Goal: Task Accomplishment & Management: Manage account settings

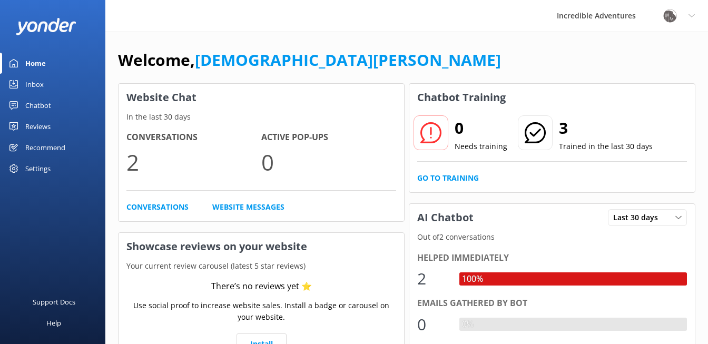
scroll to position [57, 0]
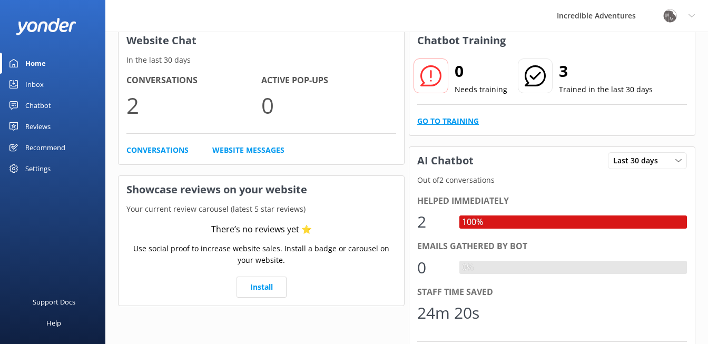
click at [448, 120] on link "Go to Training" at bounding box center [448, 121] width 62 height 12
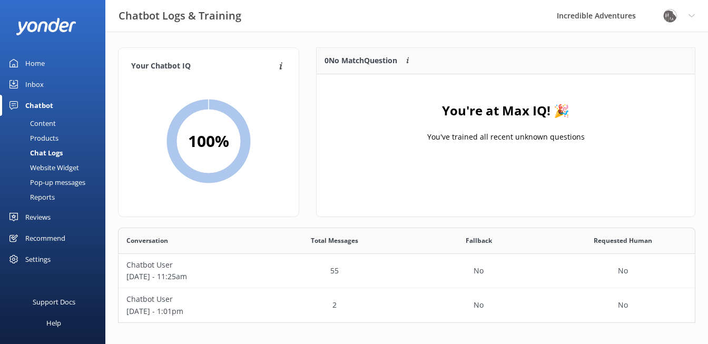
scroll to position [0, 0]
click at [36, 62] on div "Home" at bounding box center [35, 63] width 20 height 21
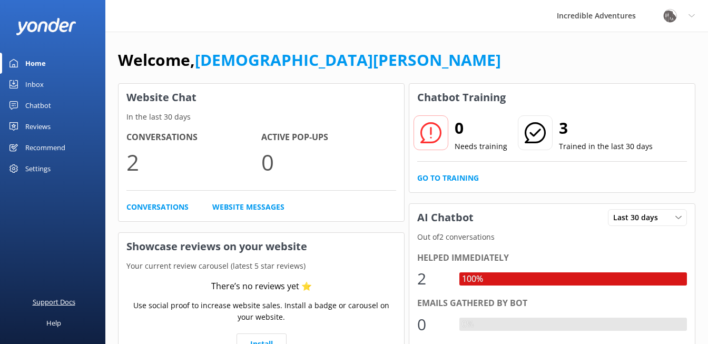
click at [61, 303] on div "Support Docs" at bounding box center [54, 302] width 43 height 21
click at [443, 176] on link "Go to Training" at bounding box center [448, 178] width 62 height 12
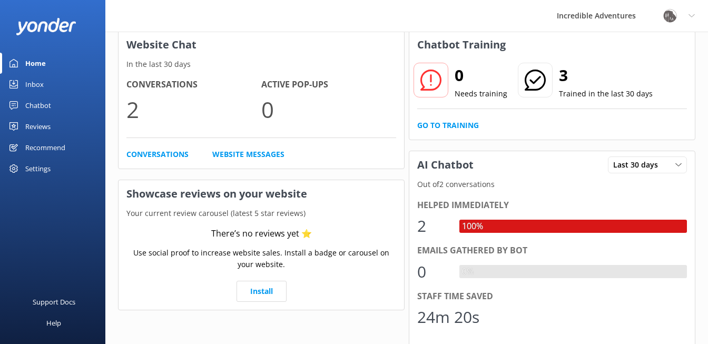
scroll to position [52, 0]
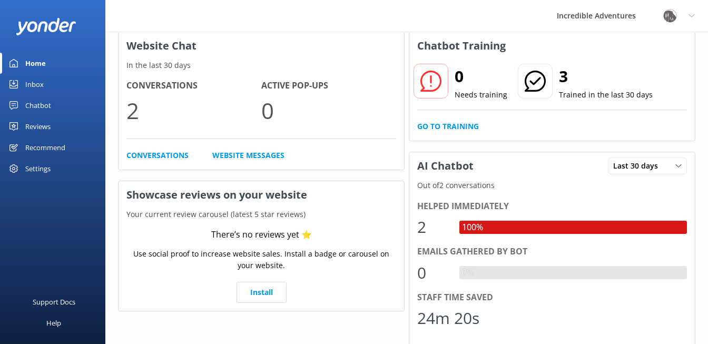
click at [43, 102] on div "Chatbot" at bounding box center [38, 105] width 26 height 21
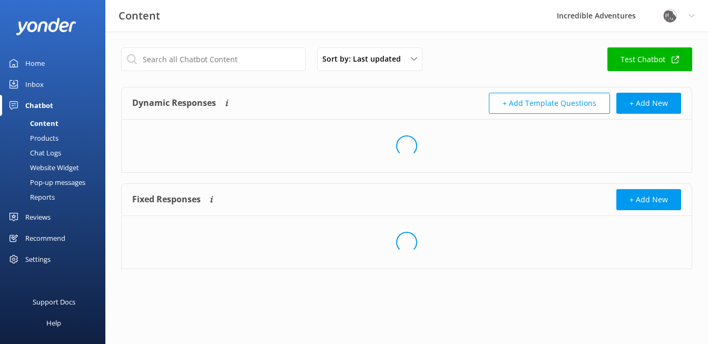
scroll to position [0, 0]
click at [44, 123] on div "Content" at bounding box center [32, 123] width 52 height 15
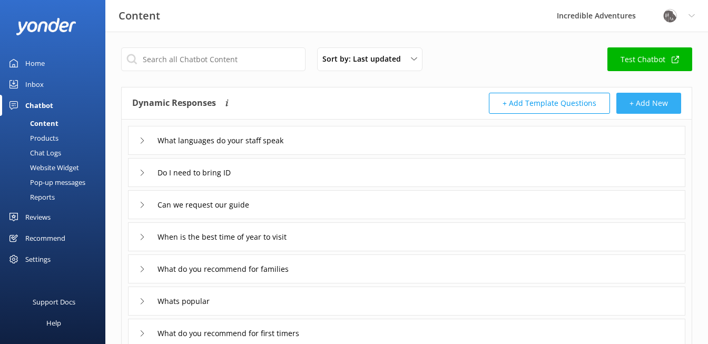
click at [631, 99] on button "+ Add New" at bounding box center [649, 103] width 65 height 21
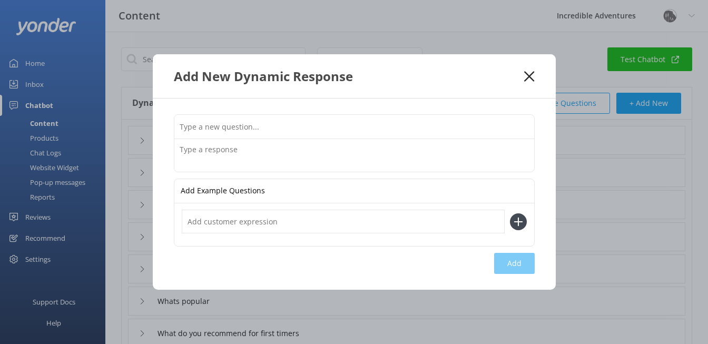
click at [531, 75] on use at bounding box center [529, 76] width 10 height 10
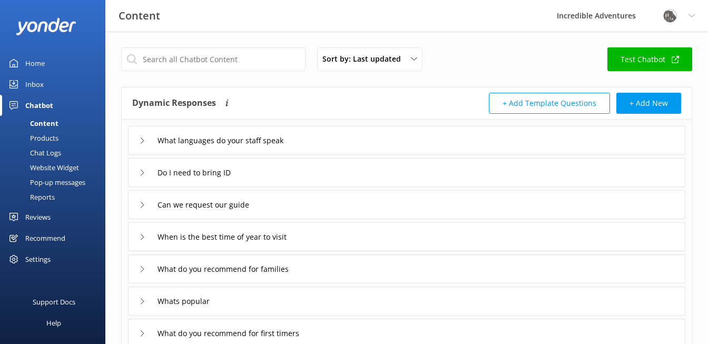
click at [629, 61] on link "Test Chatbot" at bounding box center [650, 59] width 85 height 24
click at [47, 137] on div "Products" at bounding box center [32, 138] width 52 height 15
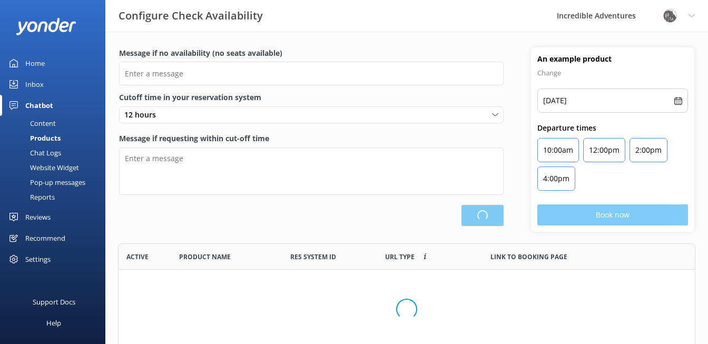
scroll to position [1, 1]
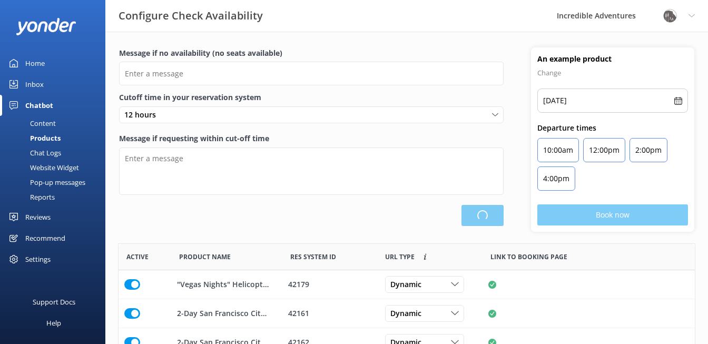
type input "There are no seats available, please check an alternative day"
type textarea "Our online booking system closes {hours} prior to departure. Please contact us …"
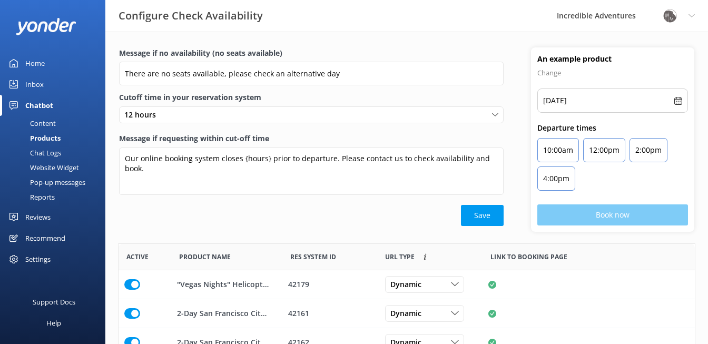
scroll to position [0, 0]
click at [567, 99] on p "Wed, 17th Sep, 2025" at bounding box center [555, 100] width 24 height 13
click at [567, 102] on p "Wed, 17th Sep, 2025" at bounding box center [555, 100] width 24 height 13
click at [678, 101] on icon at bounding box center [679, 101] width 8 height 8
click at [572, 151] on p "10:00am" at bounding box center [558, 150] width 30 height 13
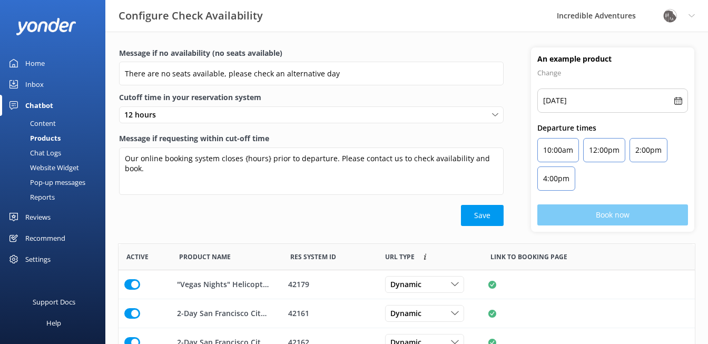
click at [572, 151] on p "10:00am" at bounding box center [558, 150] width 30 height 13
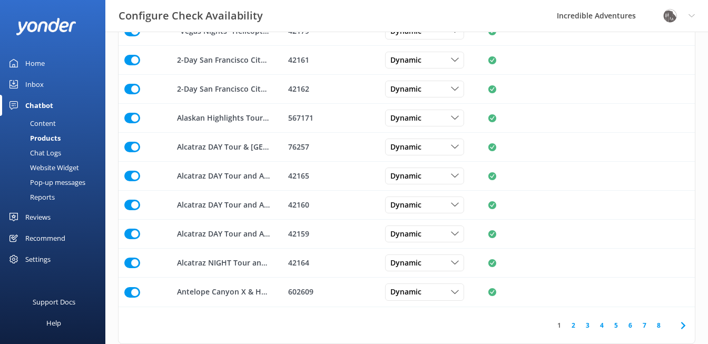
scroll to position [254, 0]
click at [657, 325] on link "8" at bounding box center [659, 325] width 14 height 10
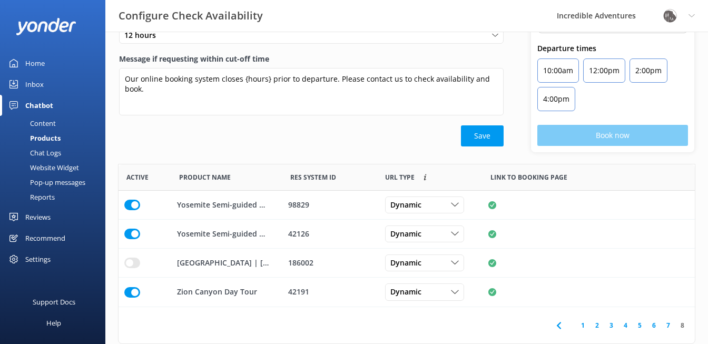
scroll to position [143, 577]
click at [562, 326] on icon at bounding box center [559, 325] width 13 height 13
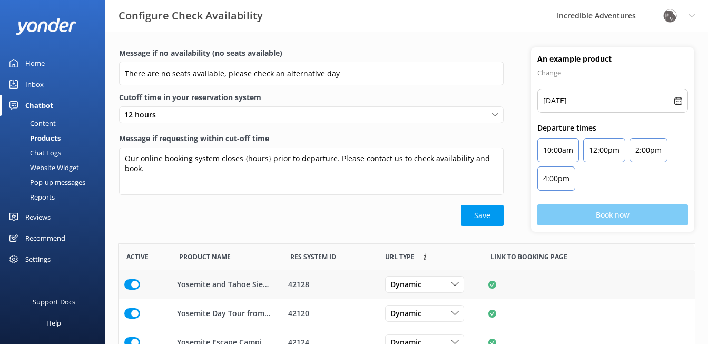
scroll to position [0, 0]
click at [59, 152] on div "Chat Logs" at bounding box center [33, 152] width 55 height 15
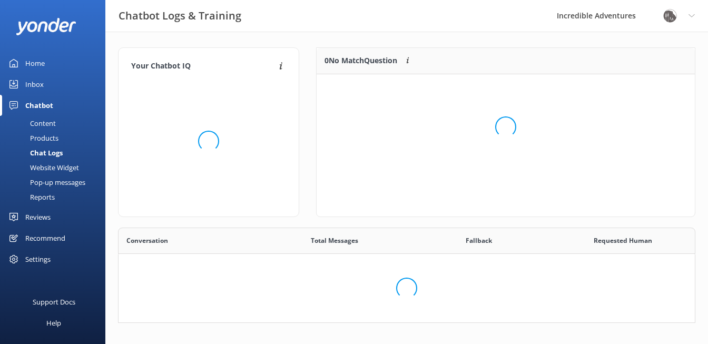
scroll to position [130, 578]
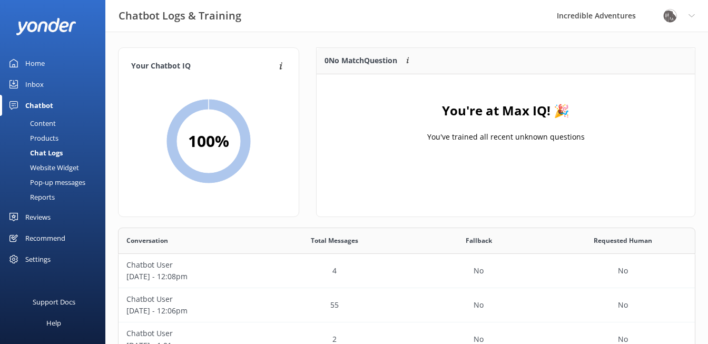
click at [51, 138] on div "Products" at bounding box center [32, 138] width 52 height 15
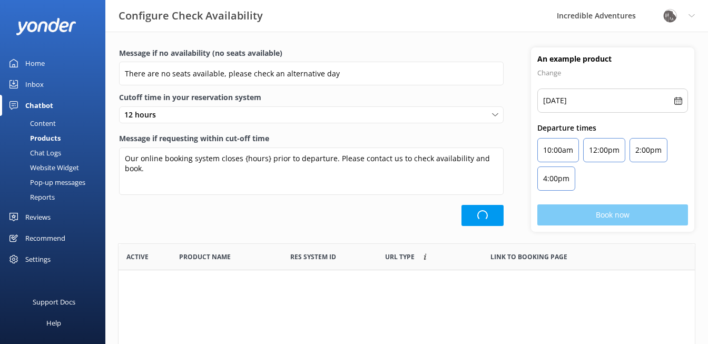
scroll to position [317, 577]
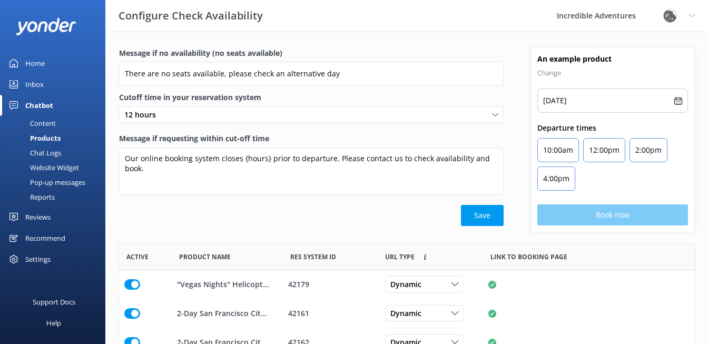
click at [151, 211] on div "Save" at bounding box center [311, 215] width 385 height 21
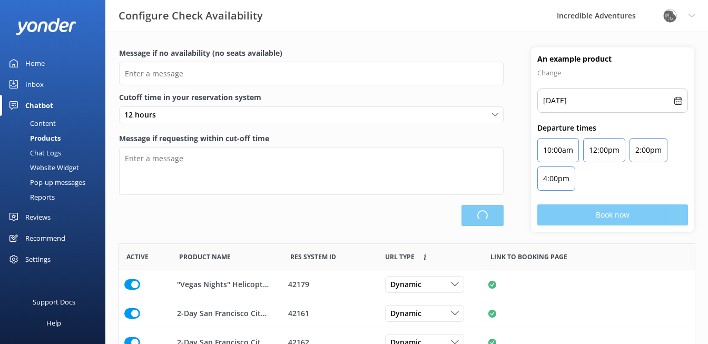
scroll to position [317, 577]
type input "There are no seats available, please check an alternative day"
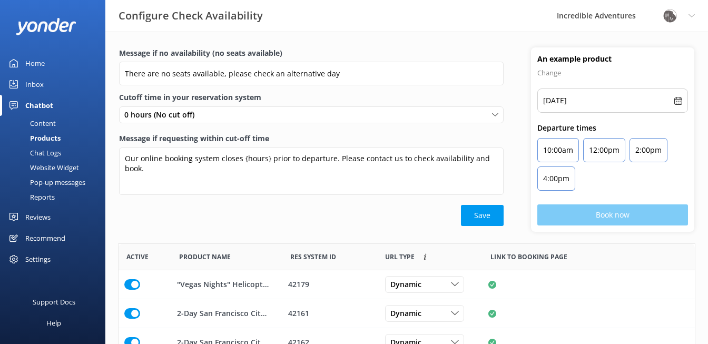
scroll to position [0, 0]
click at [34, 153] on div "Chat Logs" at bounding box center [33, 152] width 55 height 15
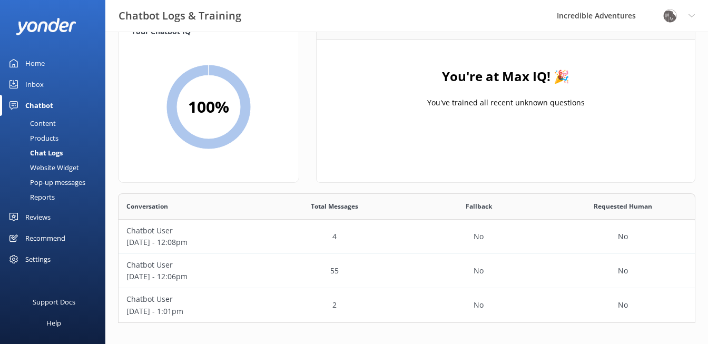
scroll to position [34, 0]
click at [241, 233] on p "Chatbot User" at bounding box center [191, 231] width 129 height 12
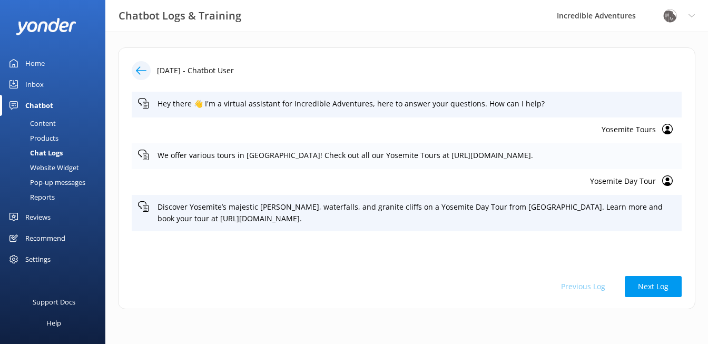
click at [384, 154] on p "We offer various tours in Yosemite! Check out all our Yosemite Tours at https:/…" at bounding box center [417, 156] width 518 height 12
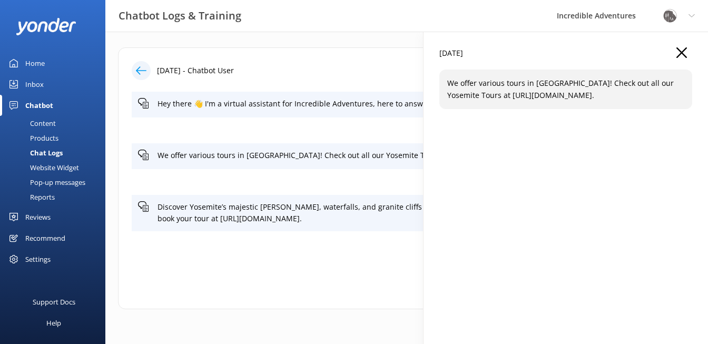
click at [392, 178] on p "Yosemite Day Tour" at bounding box center [397, 182] width 518 height 12
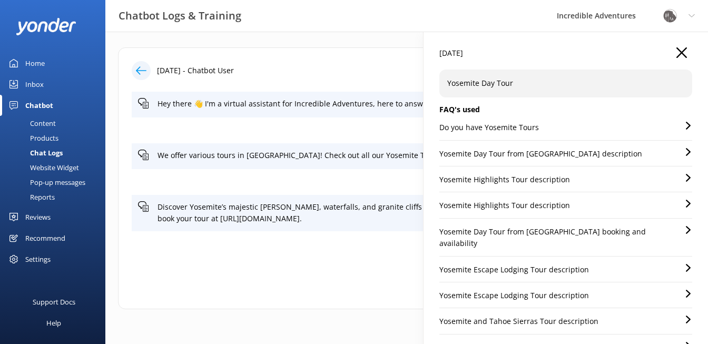
click at [684, 56] on icon "button" at bounding box center [682, 52] width 11 height 11
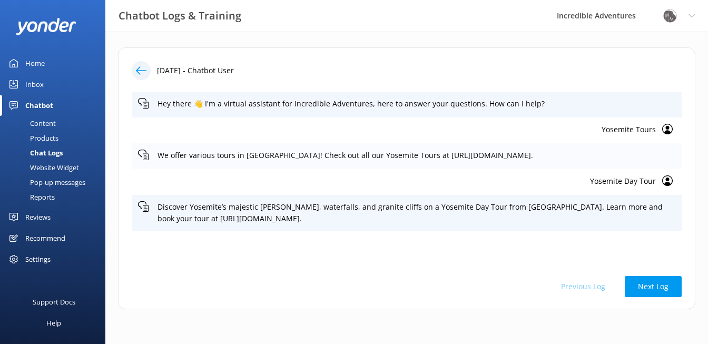
click at [566, 156] on p "We offer various tours in Yosemite! Check out all our Yosemite Tours at https:/…" at bounding box center [417, 156] width 518 height 12
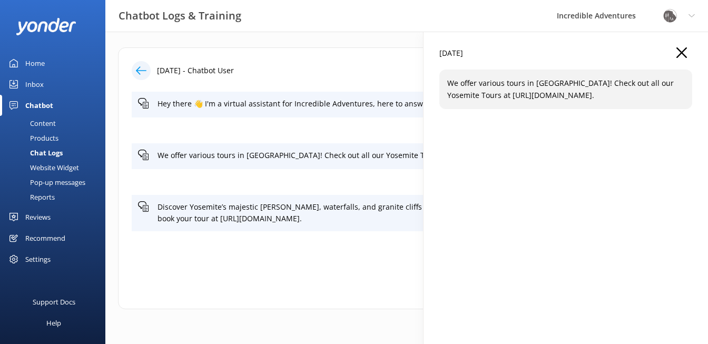
click at [410, 172] on div "Yosemite Day Tour" at bounding box center [407, 182] width 550 height 26
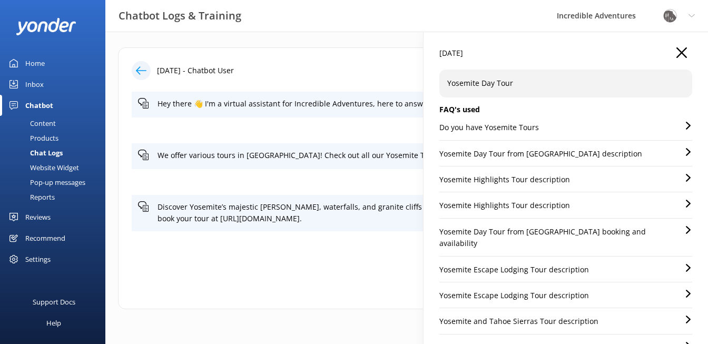
click at [684, 54] on use "button" at bounding box center [682, 52] width 11 height 11
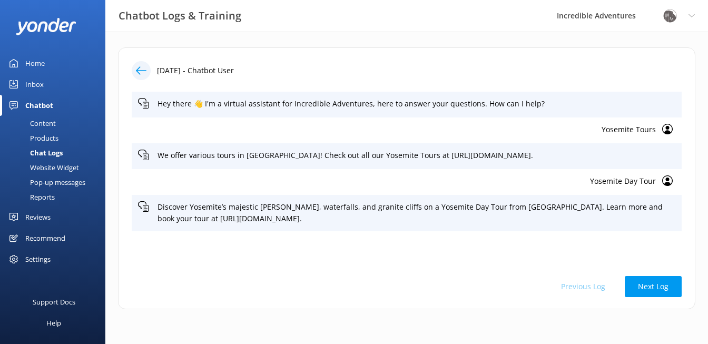
click at [599, 179] on p "Yosemite Day Tour" at bounding box center [397, 182] width 518 height 12
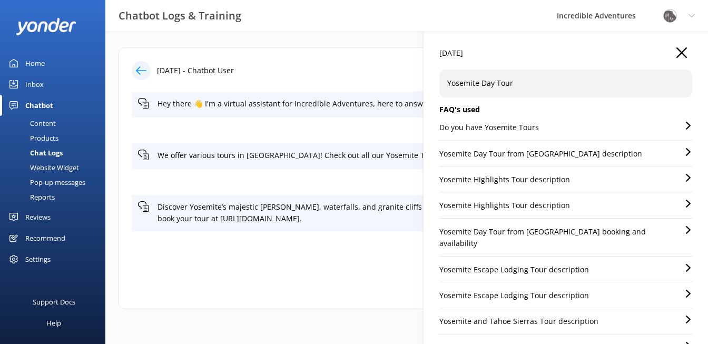
click at [683, 54] on icon "button" at bounding box center [682, 52] width 11 height 11
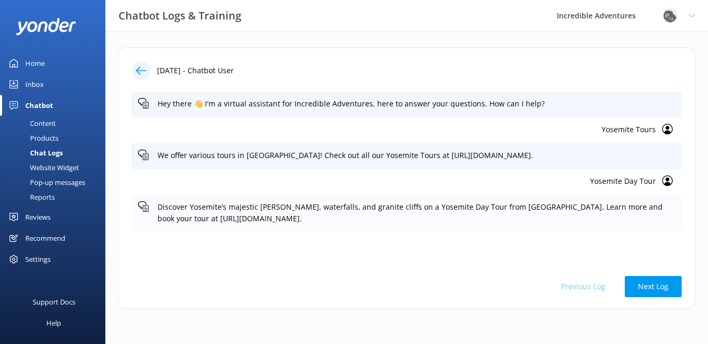
click at [412, 216] on p "Discover Yosemite’s majestic meadows, waterfalls, and granite cliffs on a Yosem…" at bounding box center [417, 213] width 518 height 24
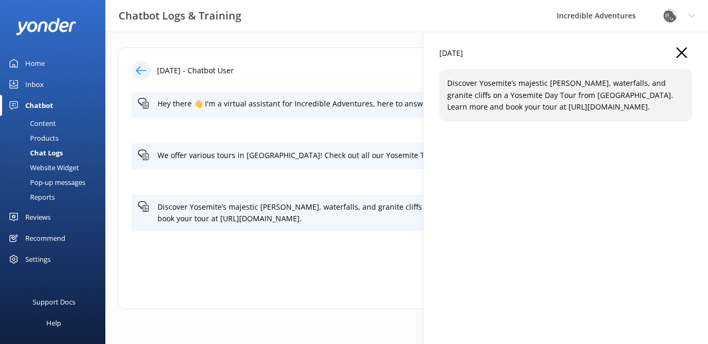
click at [536, 113] on p "Discover Yosemite’s majestic meadows, waterfalls, and granite cliffs on a Yosem…" at bounding box center [566, 94] width 237 height 35
click at [684, 48] on icon "button" at bounding box center [682, 52] width 11 height 11
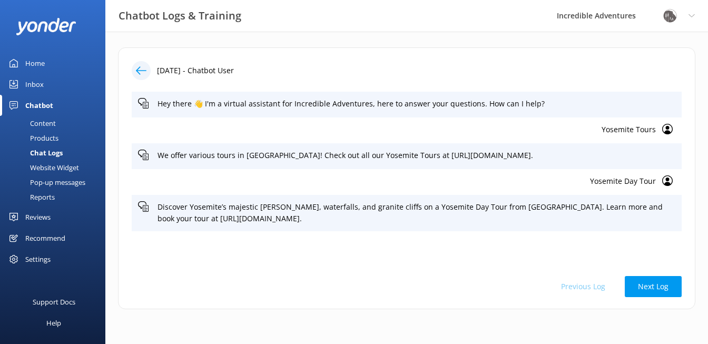
click at [609, 183] on p "Yosemite Day Tour" at bounding box center [397, 182] width 518 height 12
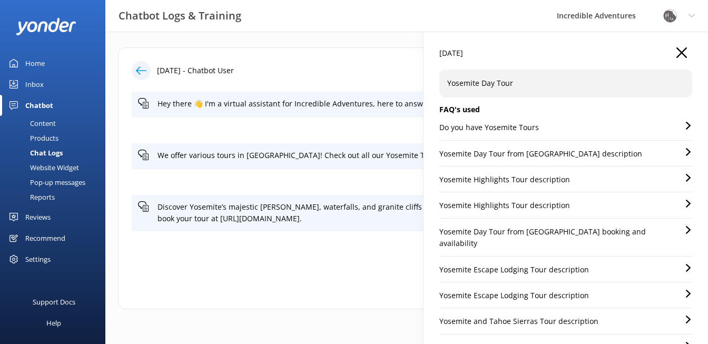
click at [542, 123] on div "Do you have Yosemite Tours" at bounding box center [566, 131] width 253 height 18
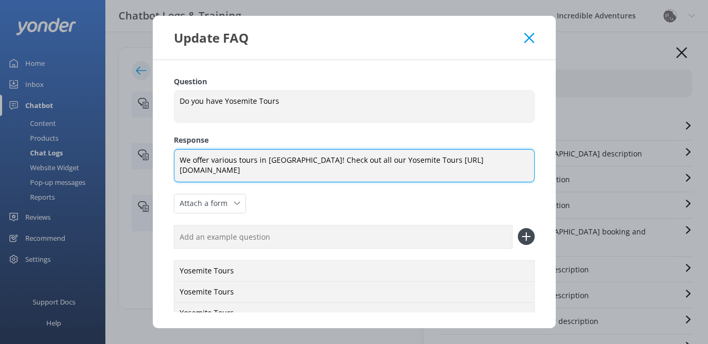
click at [448, 171] on textarea "We offer various tours in Yosemite! Check out all our Yosemite Tours https://in…" at bounding box center [354, 165] width 361 height 33
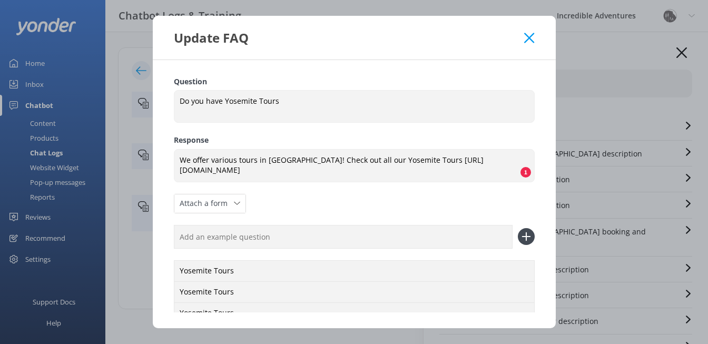
click at [530, 38] on use at bounding box center [529, 38] width 10 height 10
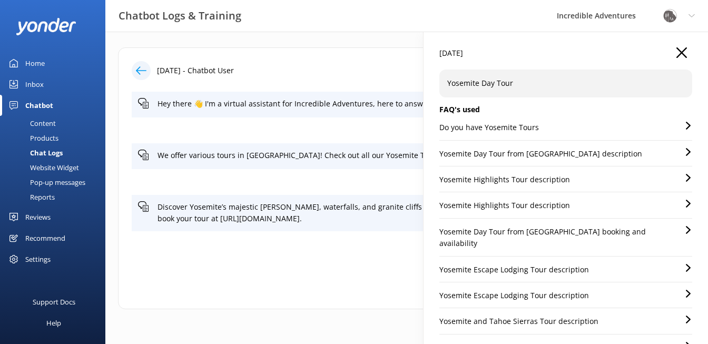
click at [685, 50] on use "button" at bounding box center [682, 52] width 11 height 11
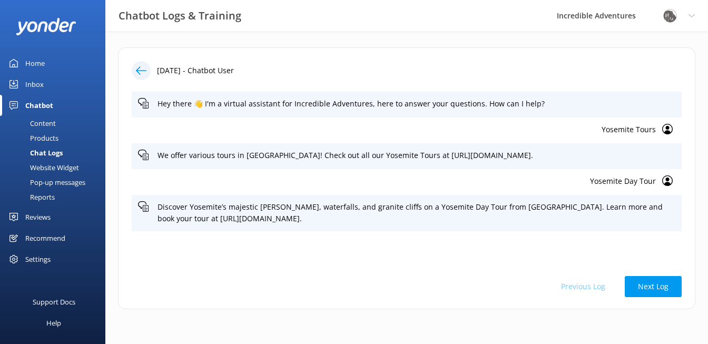
click at [141, 70] on icon at bounding box center [141, 70] width 11 height 11
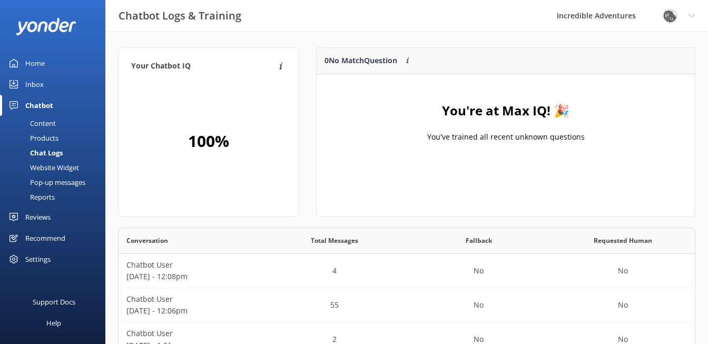
scroll to position [130, 578]
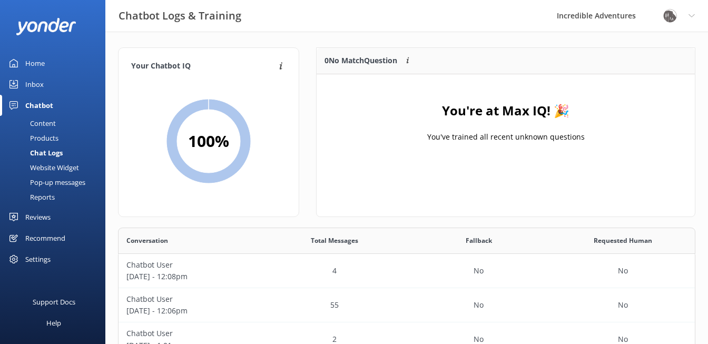
click at [307, 172] on div "Your Chatbot IQ Your Chatbot IQ is the percentage of trained FAQs against untra…" at bounding box center [209, 137] width 198 height 180
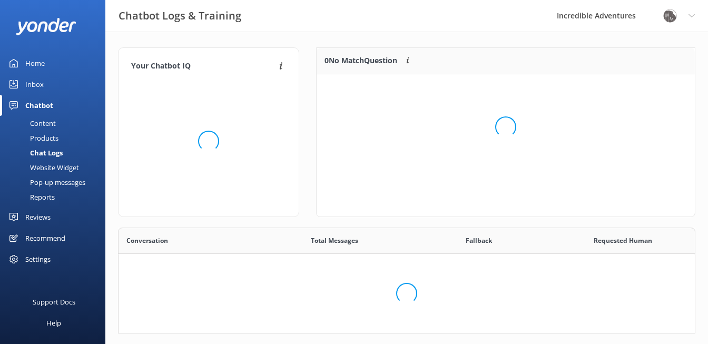
scroll to position [130, 578]
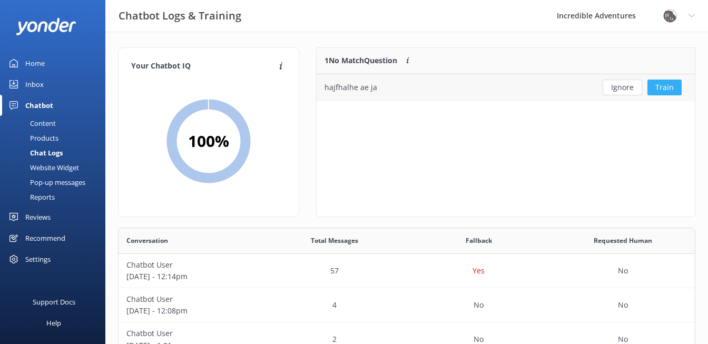
click at [660, 87] on button "Train" at bounding box center [665, 88] width 34 height 16
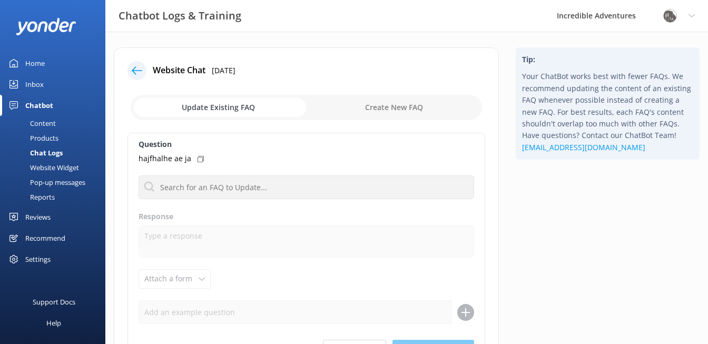
click at [273, 107] on input "checkbox" at bounding box center [307, 107] width 352 height 25
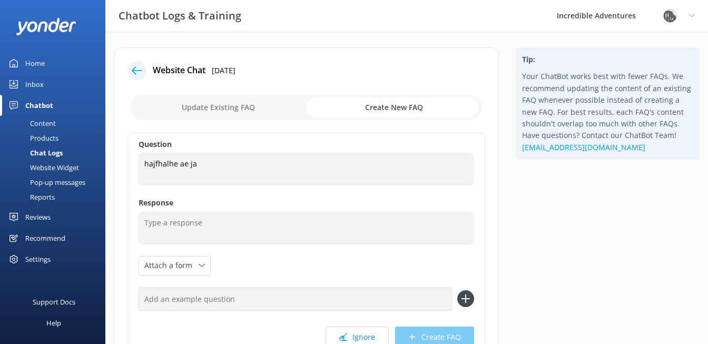
click at [273, 107] on input "checkbox" at bounding box center [307, 107] width 352 height 25
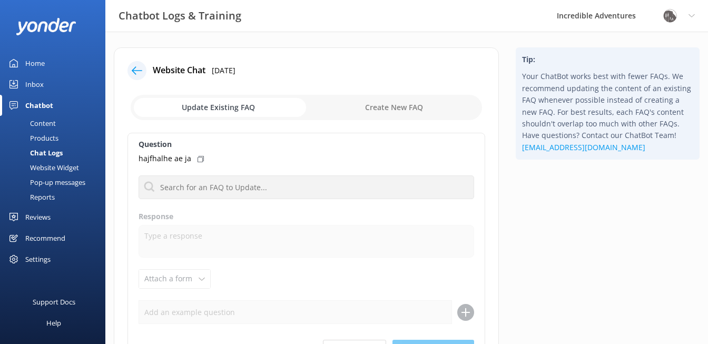
click at [273, 107] on input "checkbox" at bounding box center [307, 107] width 352 height 25
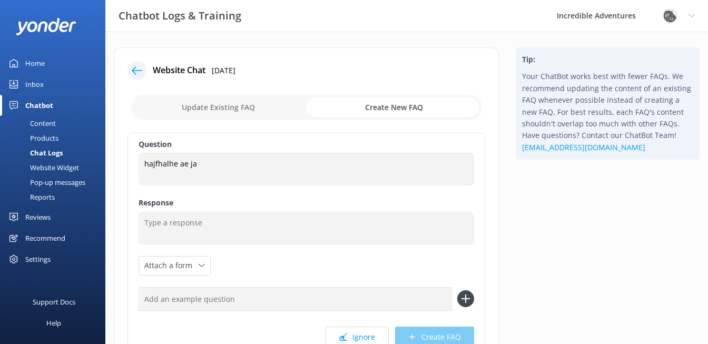
click at [273, 107] on input "checkbox" at bounding box center [307, 107] width 352 height 25
checkbox input "false"
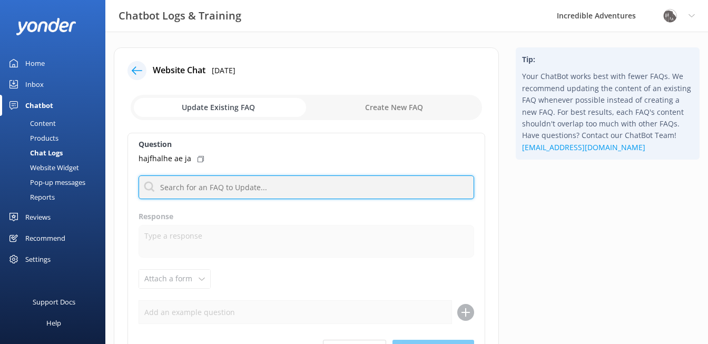
click at [287, 185] on input "text" at bounding box center [307, 188] width 336 height 24
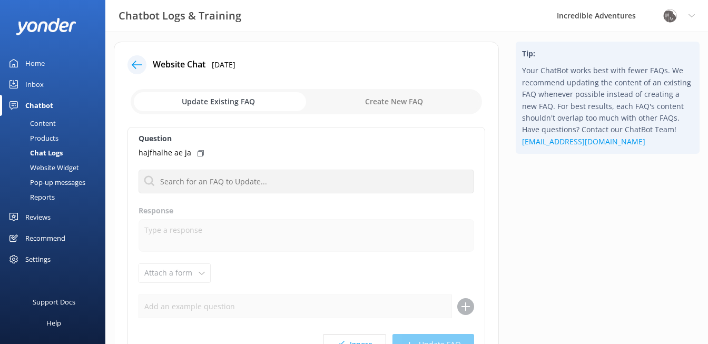
scroll to position [6, 0]
click at [137, 63] on icon at bounding box center [137, 64] width 11 height 11
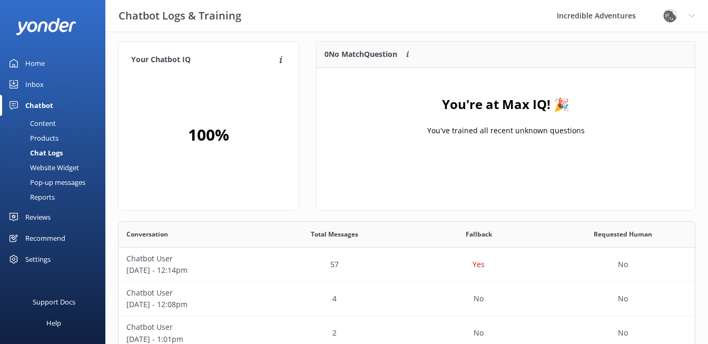
scroll to position [132, 378]
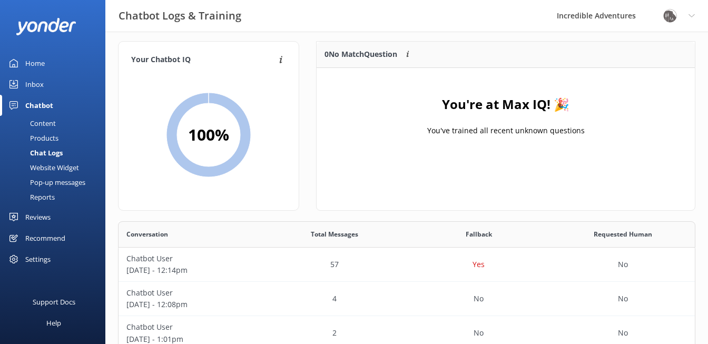
click at [304, 182] on div "Your Chatbot IQ Your Chatbot IQ is the percentage of trained FAQs against untra…" at bounding box center [209, 131] width 198 height 180
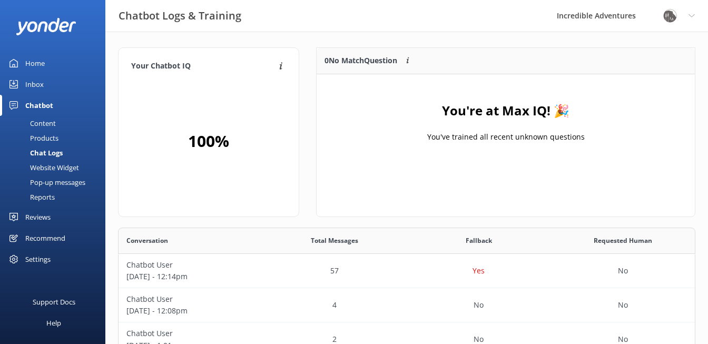
scroll to position [130, 578]
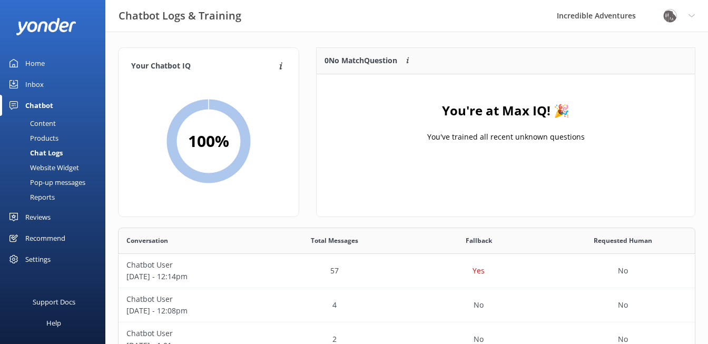
click at [111, 222] on div "Your Chatbot IQ Your Chatbot IQ is the percentage of trained FAQs against untra…" at bounding box center [209, 137] width 198 height 180
click at [38, 169] on div "Website Widget" at bounding box center [42, 167] width 73 height 15
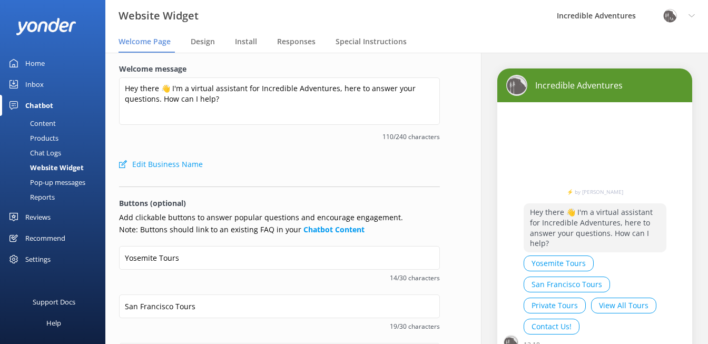
click at [486, 219] on div "Incredible Adventures ⚡ by Yonder Hey there 👋 I'm a virtual assistant for Incre…" at bounding box center [594, 319] width 227 height 532
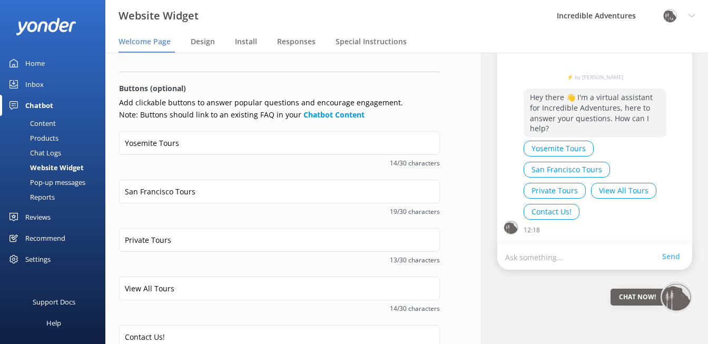
scroll to position [115, 0]
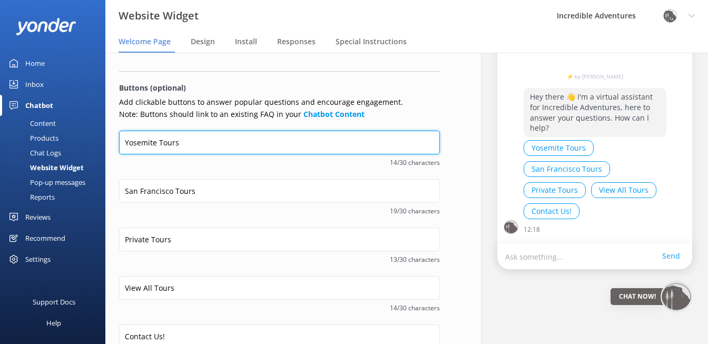
click at [409, 142] on input "Yosemite Tours" at bounding box center [279, 143] width 321 height 24
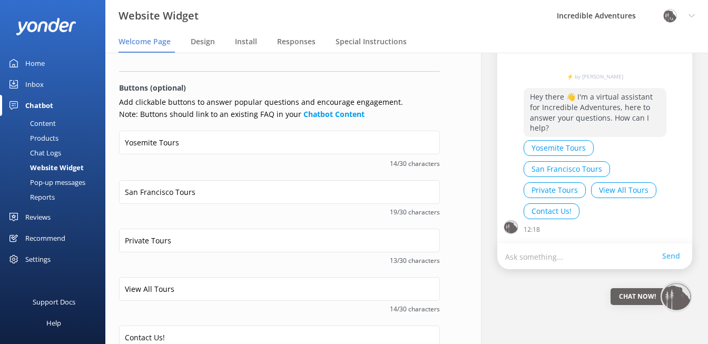
click at [487, 172] on div "Incredible Adventures ⚡ by Yonder Hey there 👋 I'm a virtual assistant for Incre…" at bounding box center [594, 203] width 227 height 533
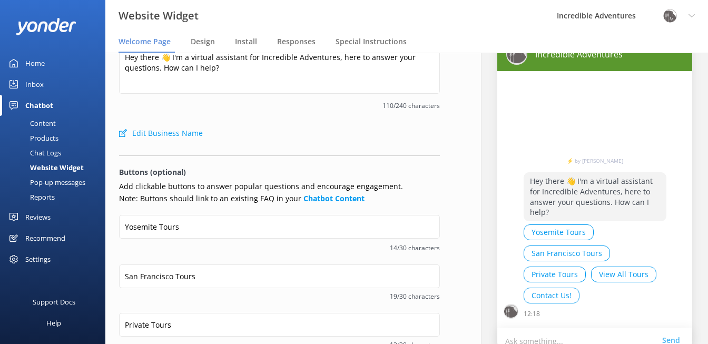
scroll to position [30, 0]
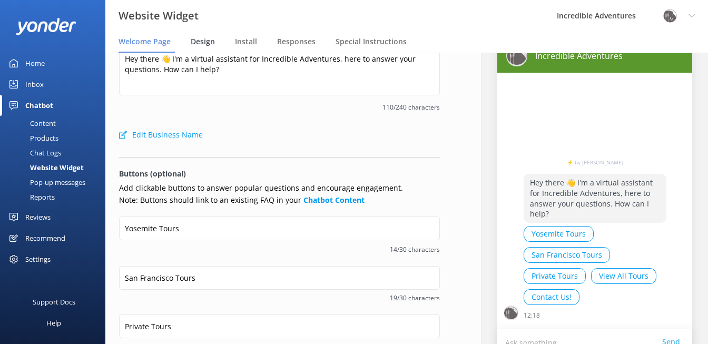
click at [202, 43] on span "Design" at bounding box center [203, 41] width 24 height 11
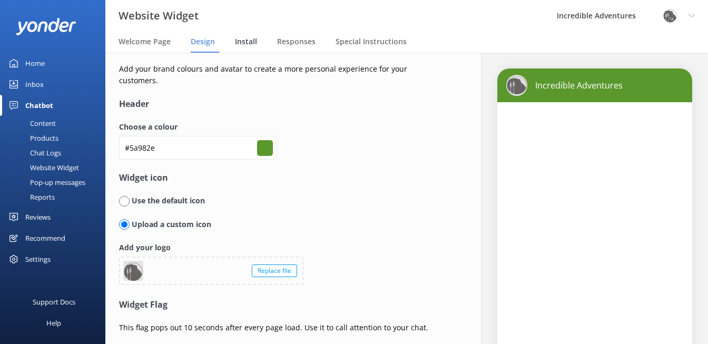
click at [251, 42] on span "Install" at bounding box center [246, 41] width 22 height 11
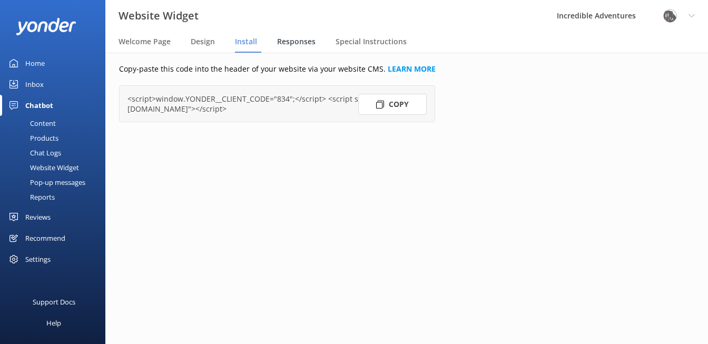
click at [296, 41] on span "Responses" at bounding box center [296, 41] width 38 height 11
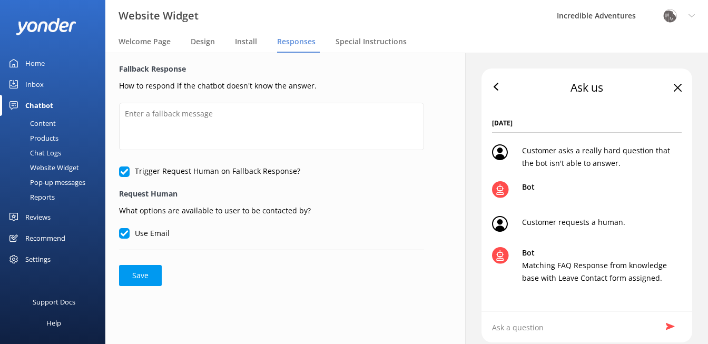
type textarea "⚡ Thanks for your message, we'll get back to you as soon as we can. You're also…"
checkbox input "true"
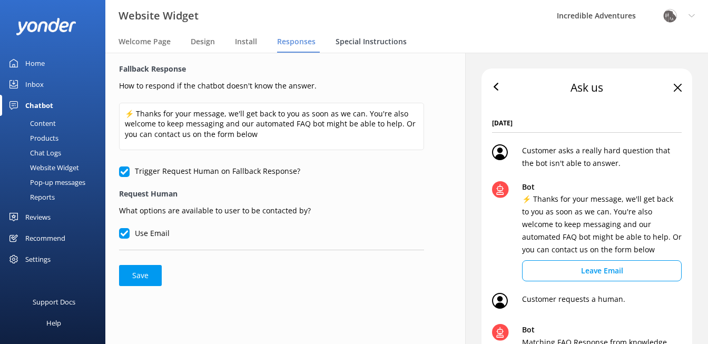
click at [390, 42] on span "Special Instructions" at bounding box center [371, 41] width 71 height 11
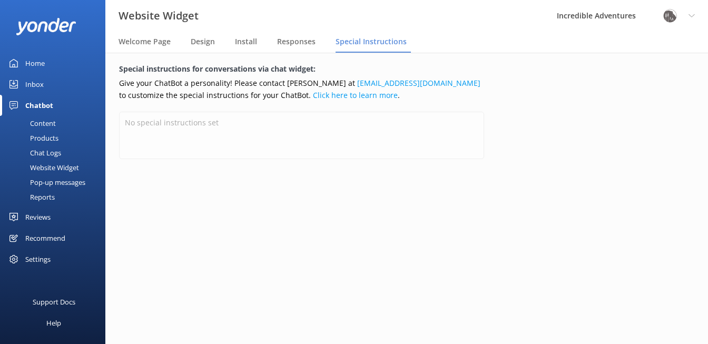
click at [75, 182] on div "Pop-up messages" at bounding box center [45, 182] width 79 height 15
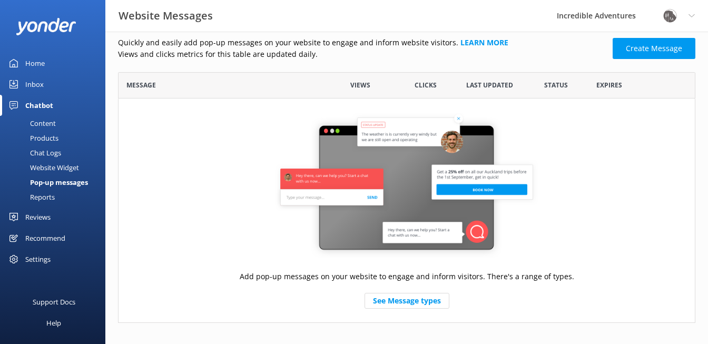
scroll to position [10, 0]
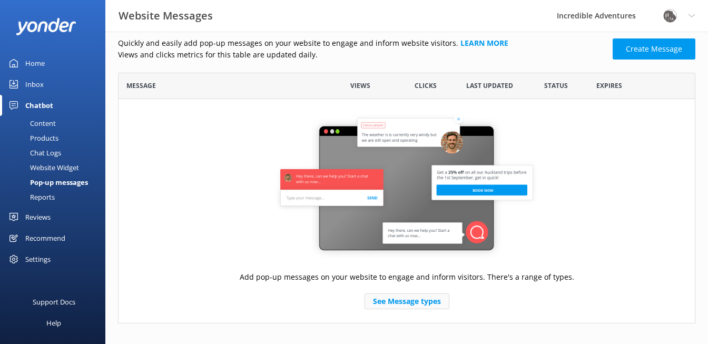
click at [387, 298] on link "See Message types" at bounding box center [407, 302] width 85 height 16
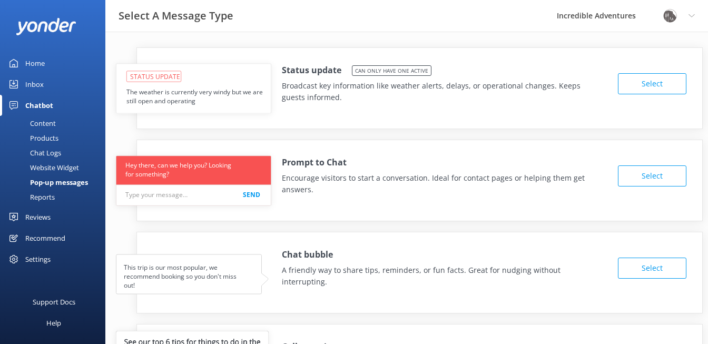
click at [655, 79] on button "Select" at bounding box center [652, 83] width 69 height 21
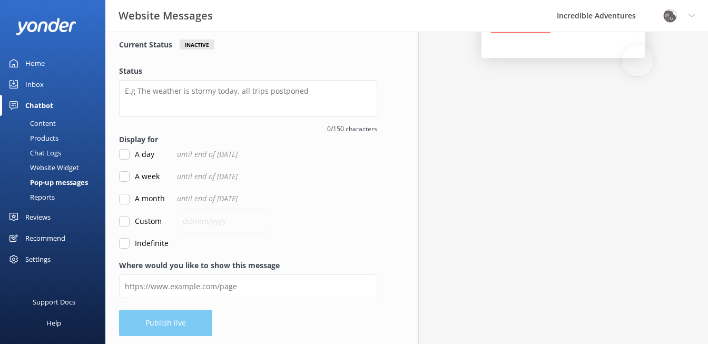
scroll to position [96, 0]
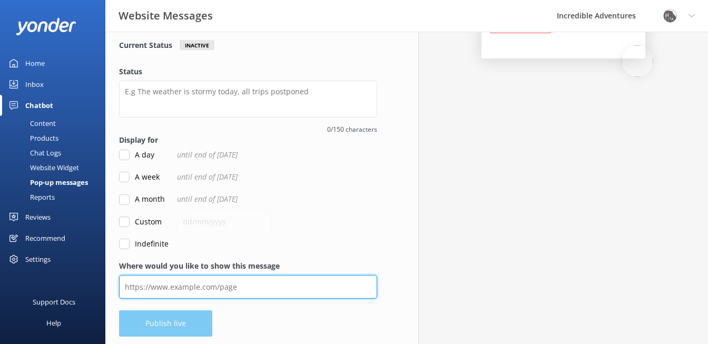
click at [297, 290] on input "Where would you like to show this message" at bounding box center [248, 287] width 258 height 24
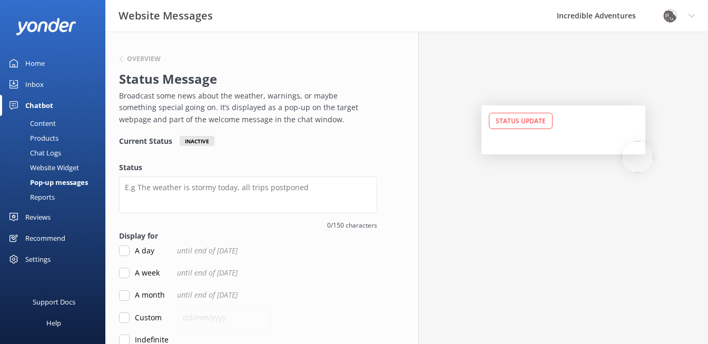
scroll to position [0, 0]
click at [149, 57] on h6 "Overview" at bounding box center [144, 59] width 34 height 6
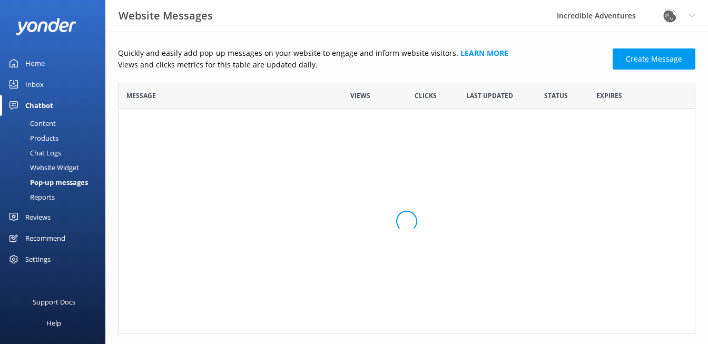
scroll to position [1, 1]
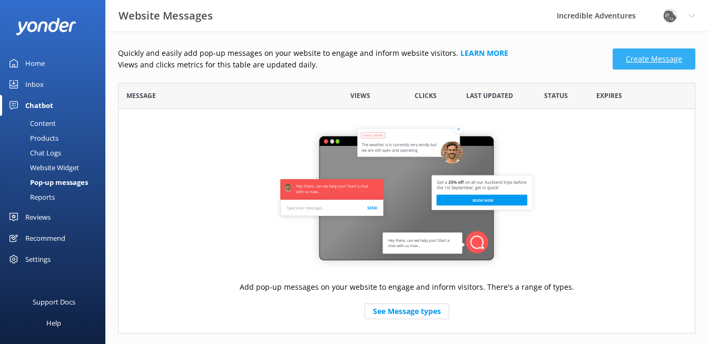
click at [638, 61] on link "Create Message" at bounding box center [654, 58] width 83 height 21
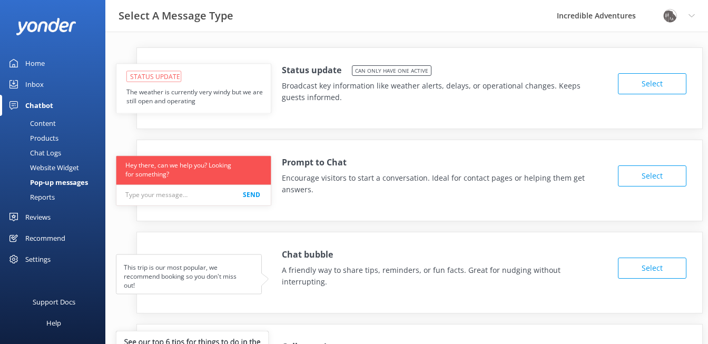
click at [64, 183] on div "Pop-up messages" at bounding box center [47, 182] width 82 height 15
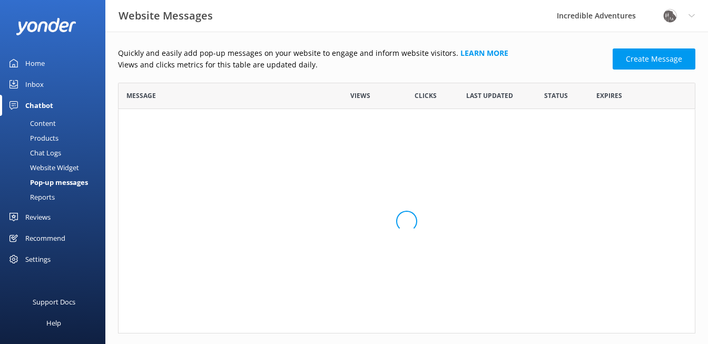
scroll to position [251, 578]
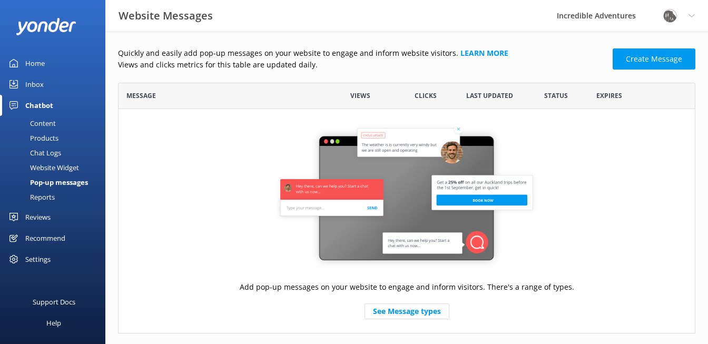
click at [44, 196] on div "Reports" at bounding box center [30, 197] width 48 height 15
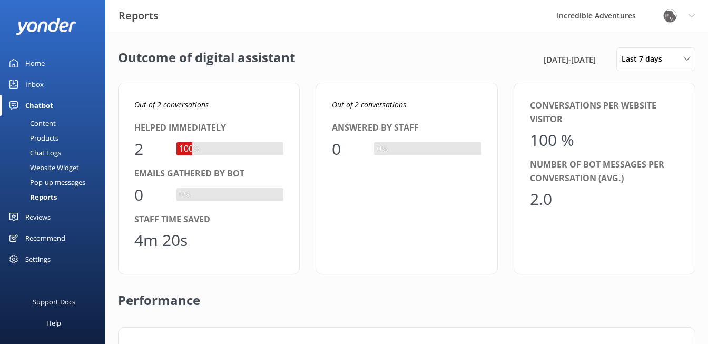
scroll to position [106, 545]
click at [79, 183] on div "Pop-up messages" at bounding box center [45, 182] width 79 height 15
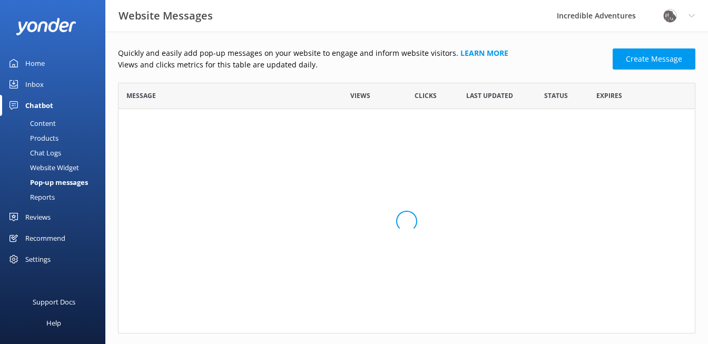
scroll to position [251, 578]
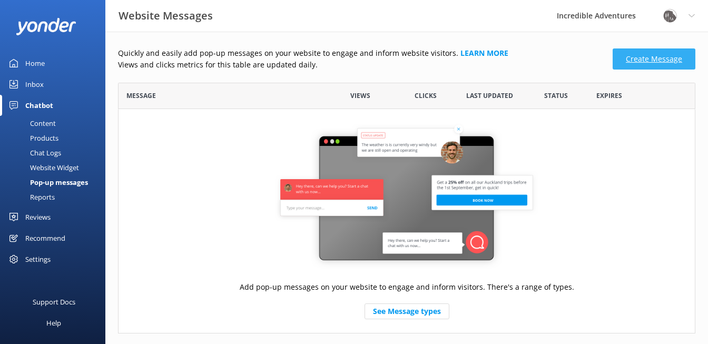
click at [659, 57] on link "Create Message" at bounding box center [654, 58] width 83 height 21
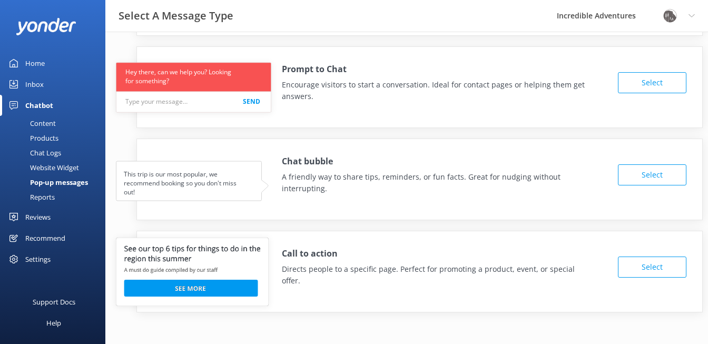
scroll to position [93, 0]
click at [43, 196] on div "Reports" at bounding box center [30, 197] width 48 height 15
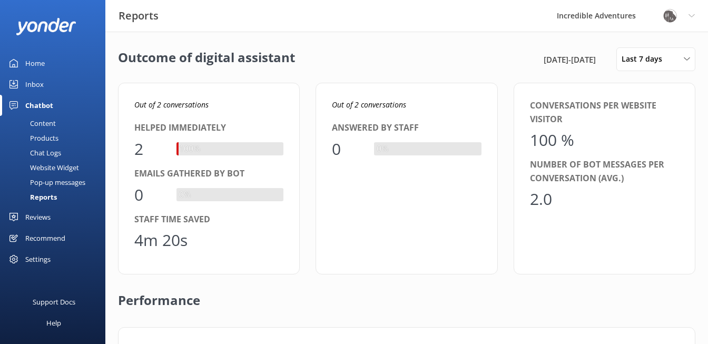
scroll to position [106, 545]
click at [312, 195] on div "Out of 2 conversations Helped immediately 2 100% Emails gathered by bot 0 0% St…" at bounding box center [407, 179] width 578 height 192
click at [685, 62] on icon at bounding box center [687, 59] width 6 height 6
click at [303, 149] on div "Out of 2 conversations Helped immediately 2 100% Emails gathered by bot 0 0% St…" at bounding box center [407, 179] width 578 height 192
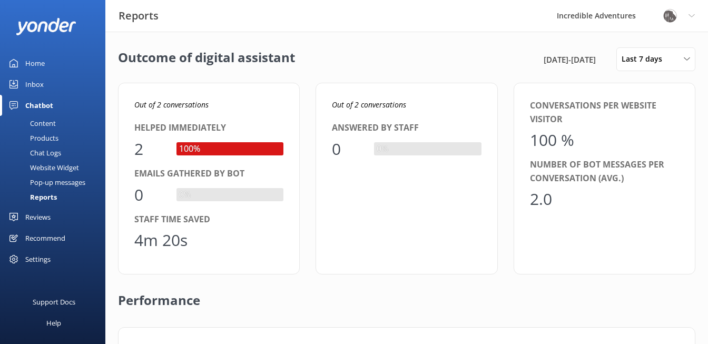
click at [35, 83] on div "Inbox" at bounding box center [34, 84] width 18 height 21
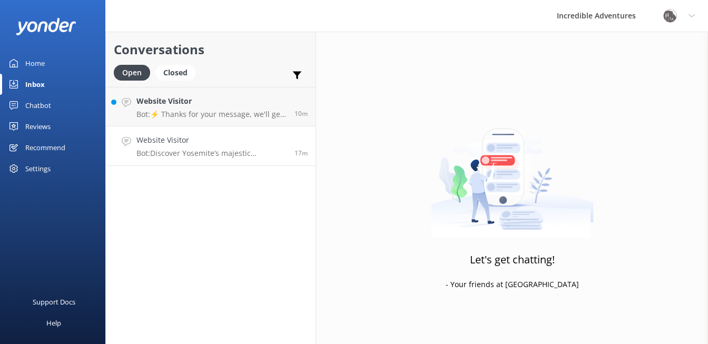
click at [204, 147] on div "Website Visitor Bot: Discover Yosemite’s majestic meadows, waterfalls, and gran…" at bounding box center [212, 145] width 150 height 23
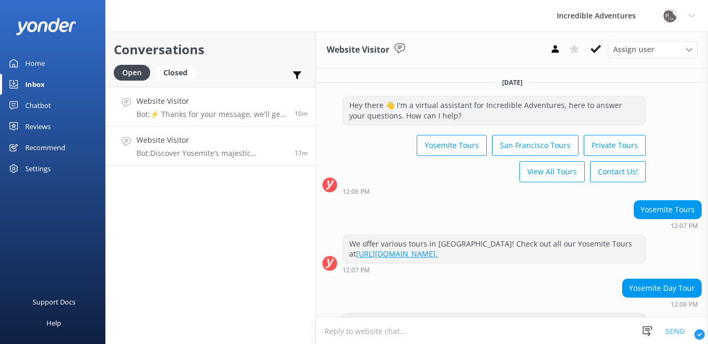
click at [219, 112] on p "Bot: ⚡ Thanks for your message, we'll get back to you as soon as we can. You're…" at bounding box center [212, 114] width 150 height 9
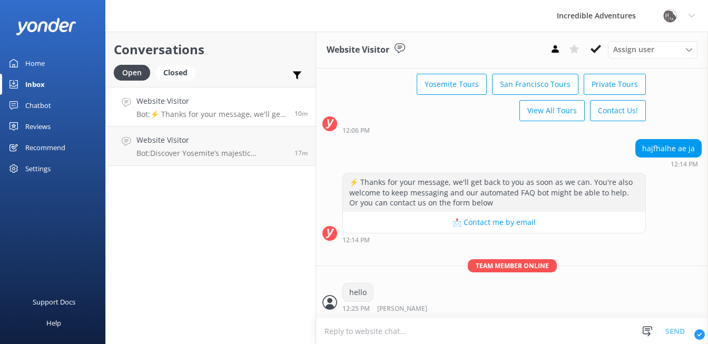
scroll to position [3352, 0]
click at [301, 78] on icon at bounding box center [297, 75] width 11 height 11
click at [241, 189] on div "Conversations Open Closed Important Assigned to me Unassigned Website Visitor B…" at bounding box center [210, 188] width 211 height 313
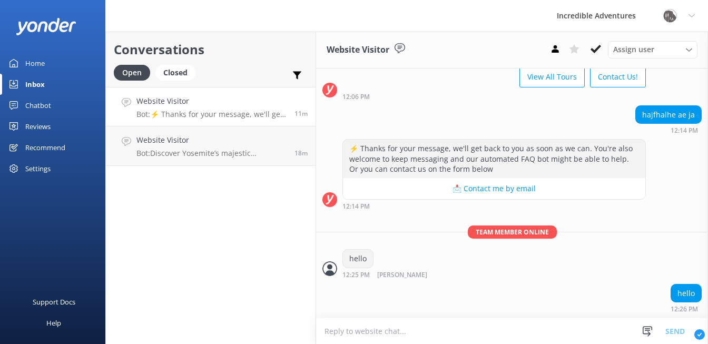
scroll to position [3408, 0]
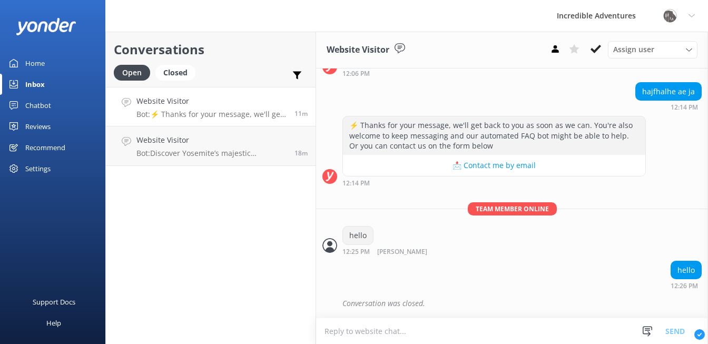
click at [574, 75] on div "12:06 PM" at bounding box center [495, 73] width 304 height 7
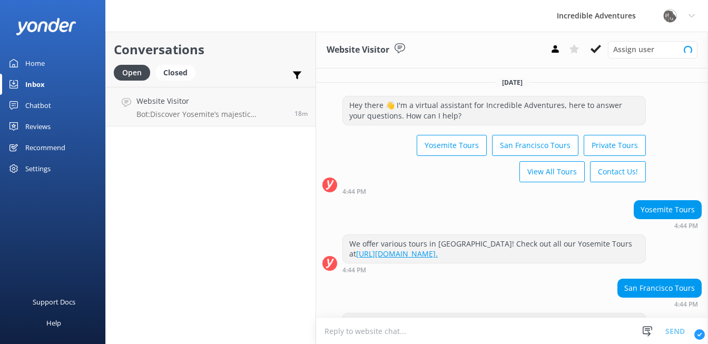
scroll to position [3442, 0]
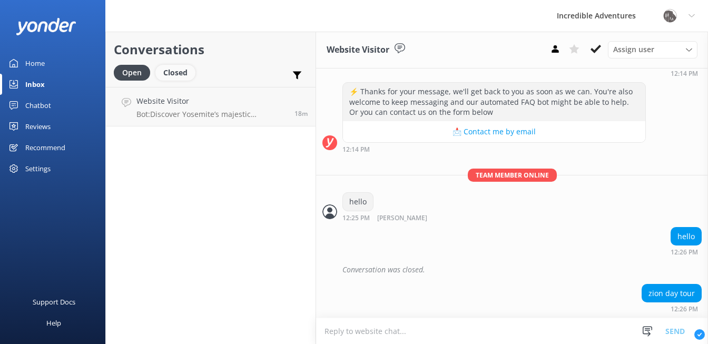
click at [176, 72] on div "Closed" at bounding box center [176, 73] width 40 height 16
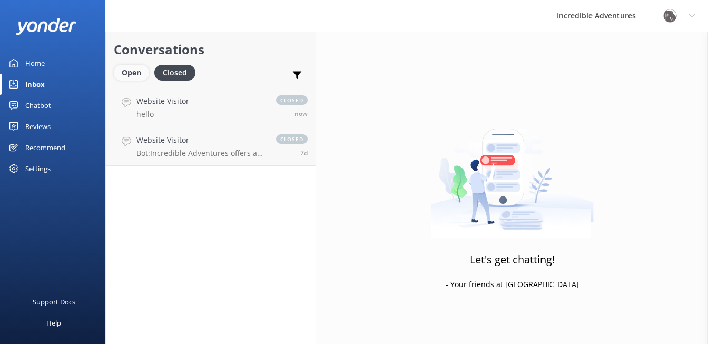
click at [133, 75] on div "Open" at bounding box center [131, 73] width 35 height 16
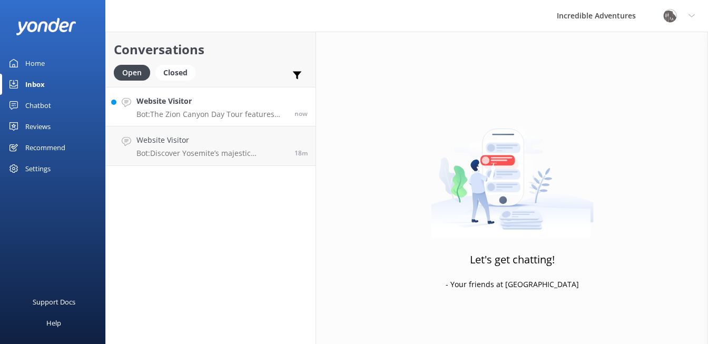
click at [186, 106] on h4 "Website Visitor" at bounding box center [212, 101] width 150 height 12
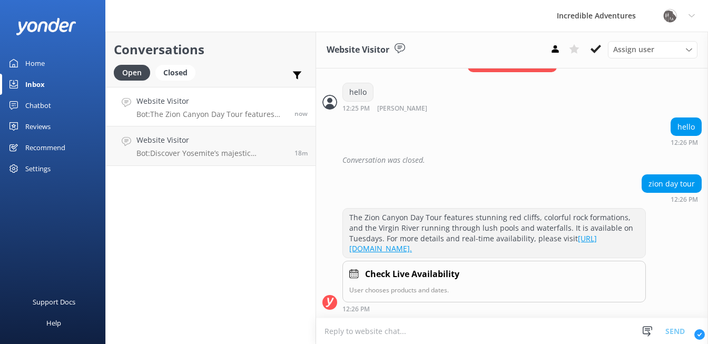
scroll to position [3550, 0]
click at [671, 54] on div "Assign user" at bounding box center [653, 50] width 84 height 12
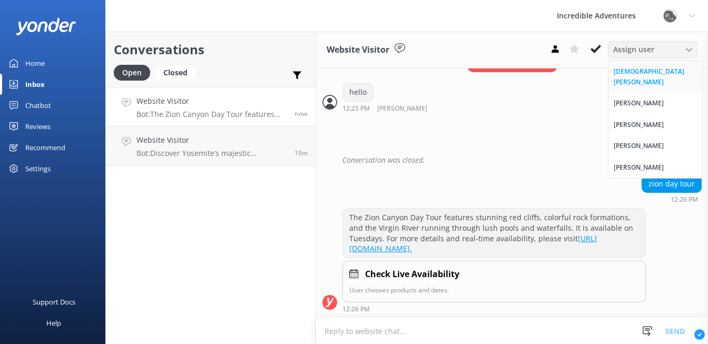
scroll to position [0, 0]
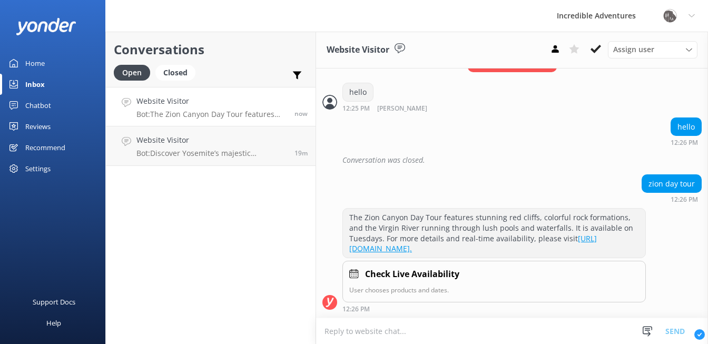
click at [298, 228] on div "Conversations Open Closed Important Assigned to me Unassigned Website Visitor B…" at bounding box center [210, 188] width 211 height 313
click at [685, 52] on div "Assign user" at bounding box center [653, 50] width 84 height 12
click at [288, 201] on div "Conversations Open Closed Important Assigned to me Unassigned Website Visitor B…" at bounding box center [210, 188] width 211 height 313
click at [257, 102] on h4 "Website Visitor" at bounding box center [214, 101] width 154 height 12
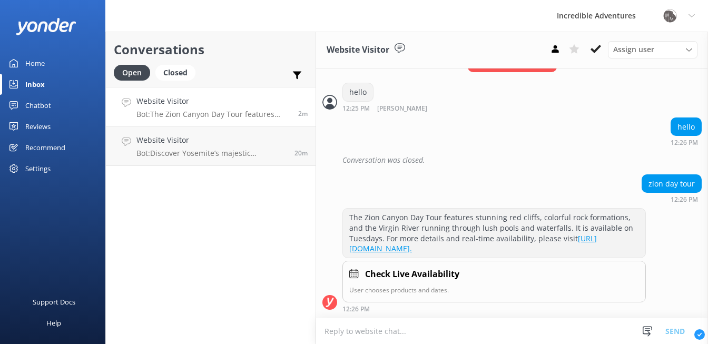
click at [476, 33] on button "📩 Contact me by email" at bounding box center [494, 22] width 303 height 21
click at [496, 72] on span "Team member online" at bounding box center [512, 65] width 89 height 13
click at [501, 33] on button "📩 Contact me by email" at bounding box center [494, 22] width 303 height 21
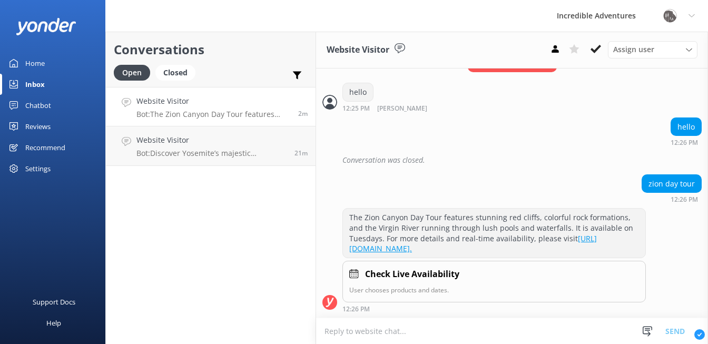
click at [559, 50] on icon at bounding box center [555, 49] width 11 height 11
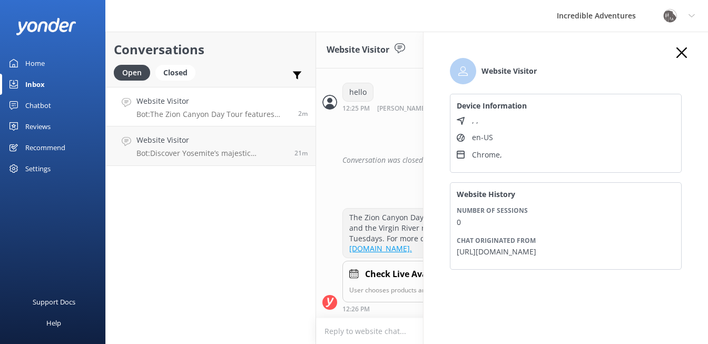
click at [682, 52] on use "button" at bounding box center [682, 52] width 11 height 11
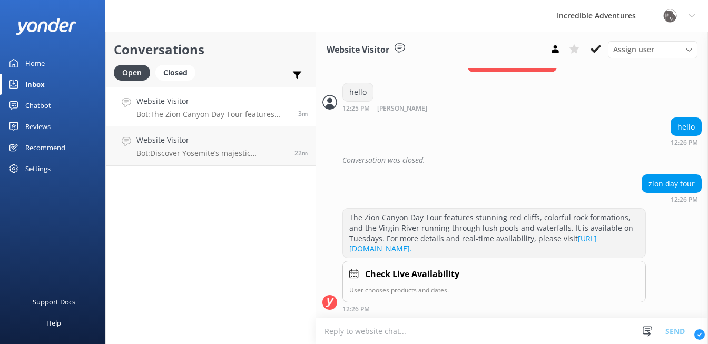
click at [689, 18] on icon at bounding box center [692, 16] width 6 height 6
click at [653, 44] on link "Profile Settings" at bounding box center [656, 45] width 105 height 26
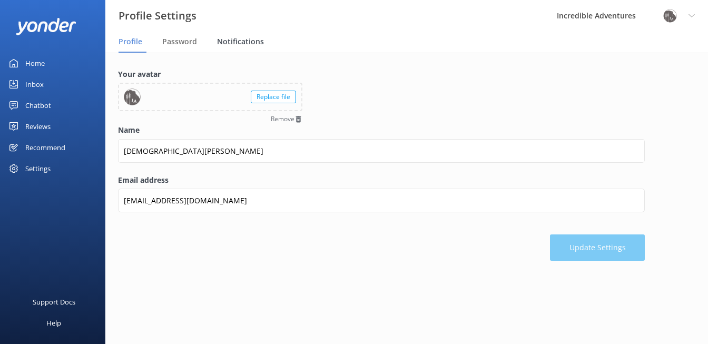
click at [240, 40] on span "Notifications" at bounding box center [240, 41] width 47 height 11
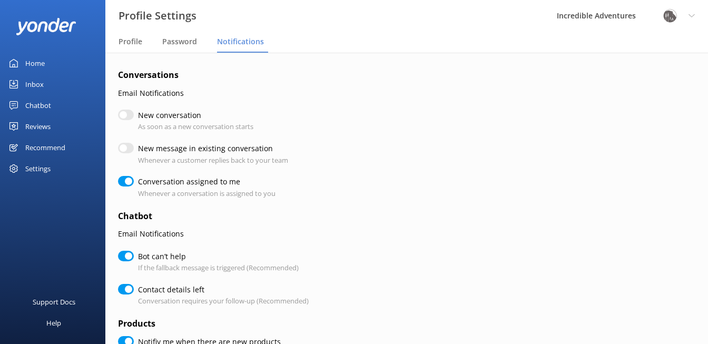
checkbox input "true"
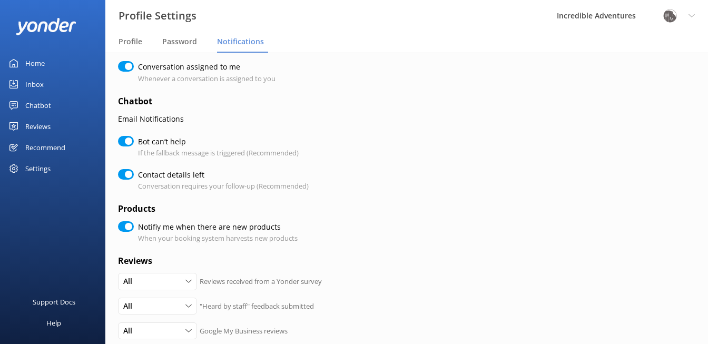
scroll to position [116, 0]
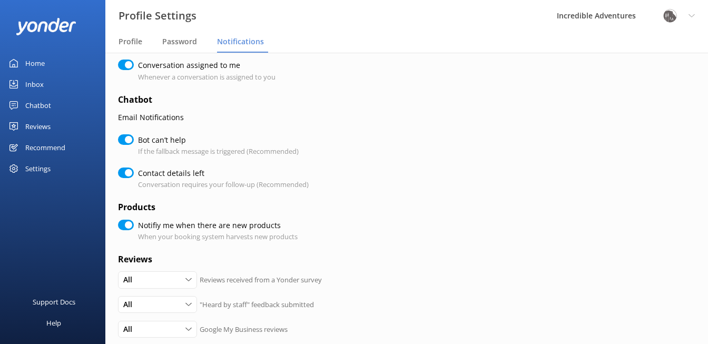
click at [126, 171] on input "Contact details left" at bounding box center [126, 173] width 16 height 11
checkbox input "false"
checkbox input "true"
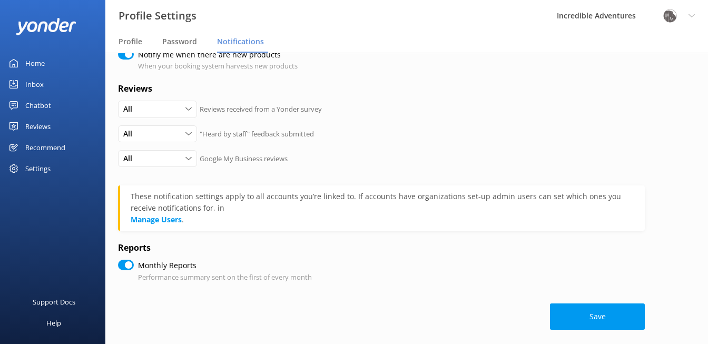
scroll to position [287, 0]
click at [571, 304] on button "Save" at bounding box center [597, 317] width 95 height 26
checkbox input "true"
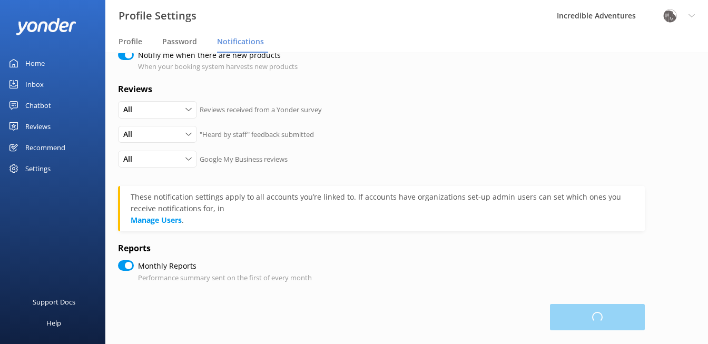
checkbox input "true"
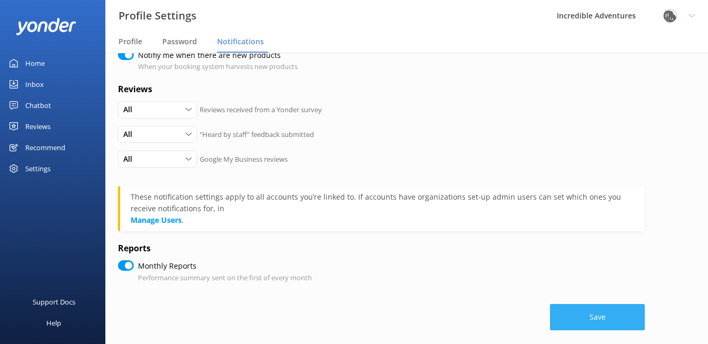
click at [578, 304] on button "Save" at bounding box center [597, 317] width 95 height 26
checkbox input "true"
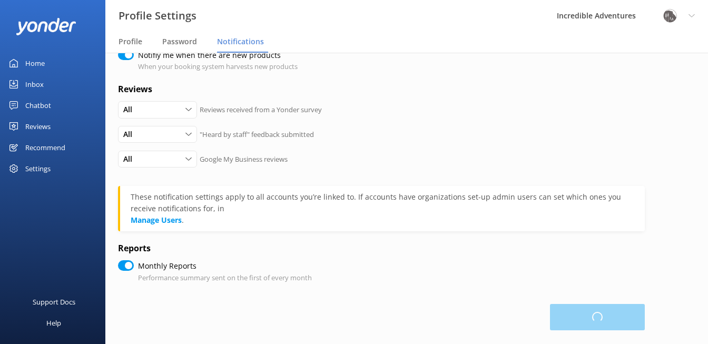
checkbox input "true"
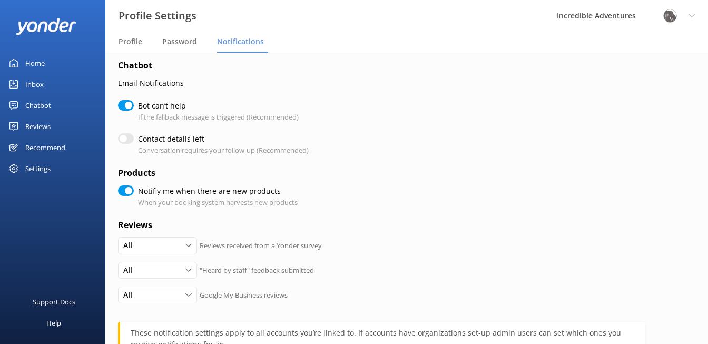
scroll to position [159, 0]
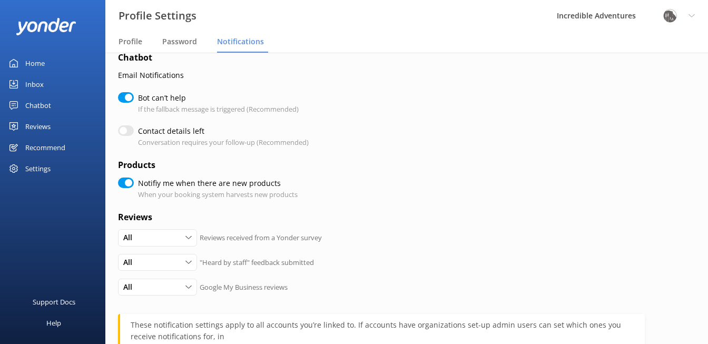
click at [48, 125] on div "Reviews" at bounding box center [37, 126] width 25 height 21
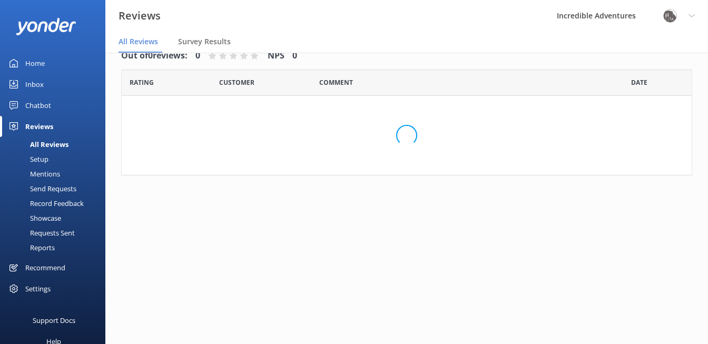
scroll to position [21, 0]
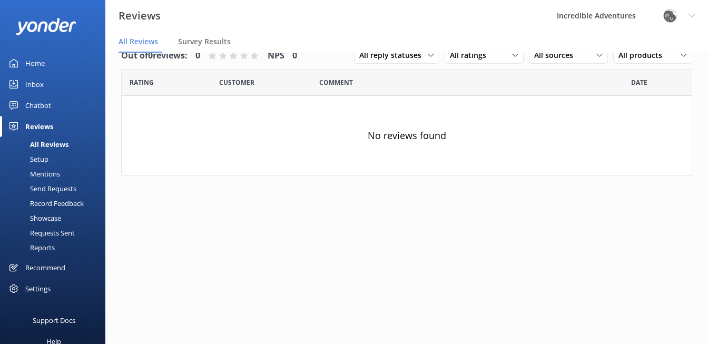
click at [35, 158] on div "Setup" at bounding box center [27, 159] width 42 height 15
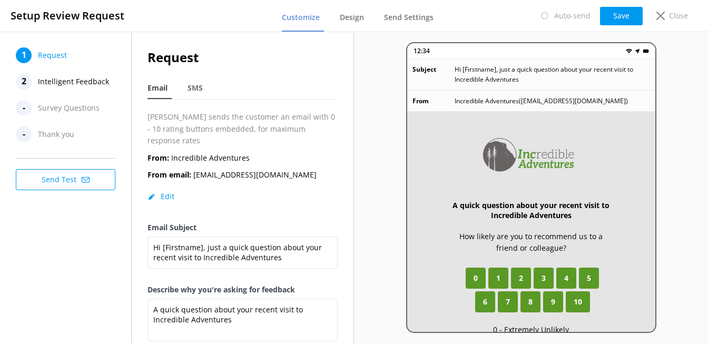
scroll to position [12, 0]
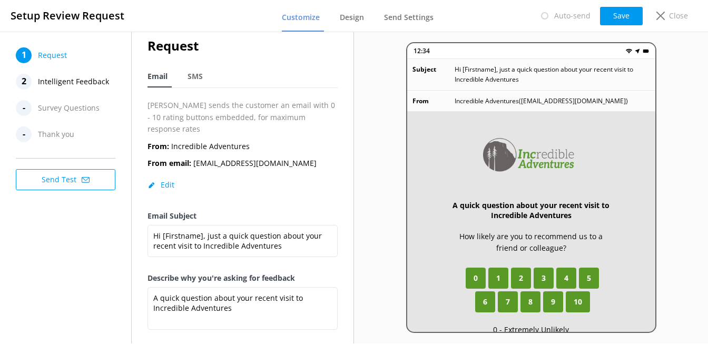
click at [80, 81] on span "Intelligent Feedback" at bounding box center [73, 82] width 71 height 16
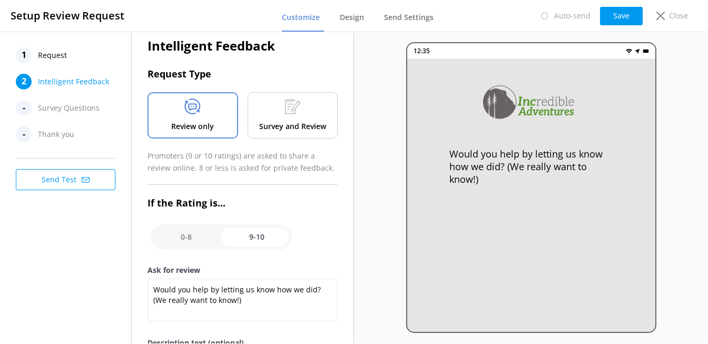
scroll to position [0, 0]
click at [197, 229] on input "checkbox" at bounding box center [221, 237] width 141 height 25
checkbox input "false"
type textarea "Please tell us why"
type textarea "Your feedback is important to help us improve"
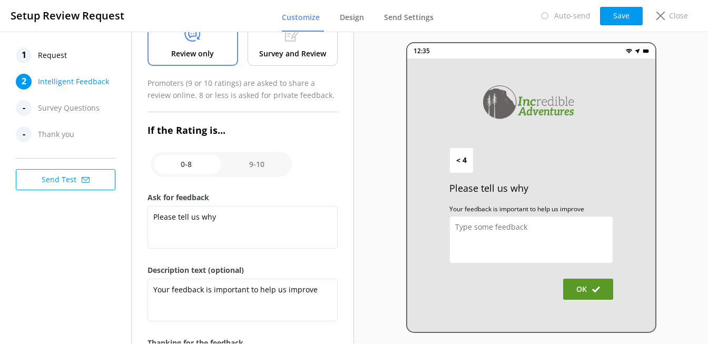
scroll to position [83, 0]
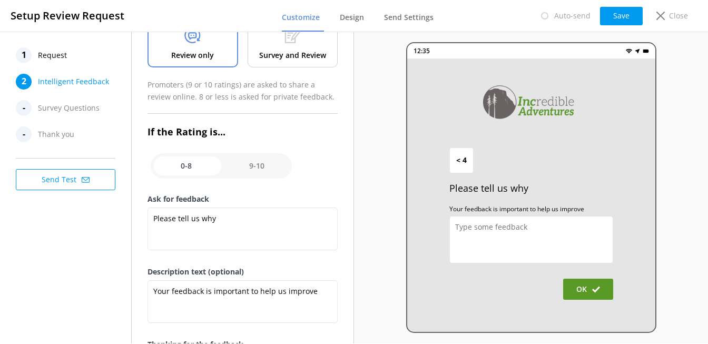
click at [261, 161] on input "checkbox" at bounding box center [221, 165] width 141 height 25
checkbox input "true"
type textarea "Would you help by letting us know how we did? (We really want to know!)"
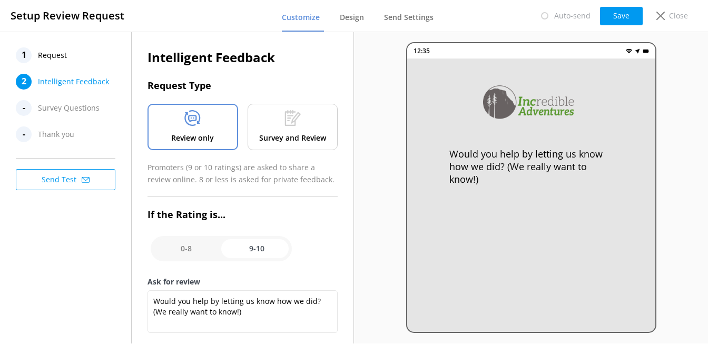
scroll to position [0, 0]
click at [305, 132] on p "Survey and Review" at bounding box center [292, 138] width 67 height 12
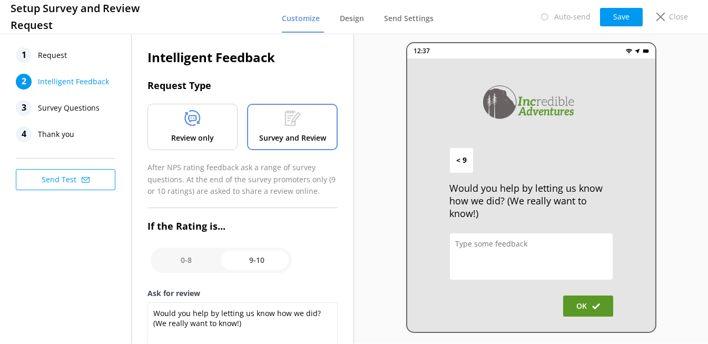
click at [224, 128] on div "Review only" at bounding box center [193, 127] width 90 height 46
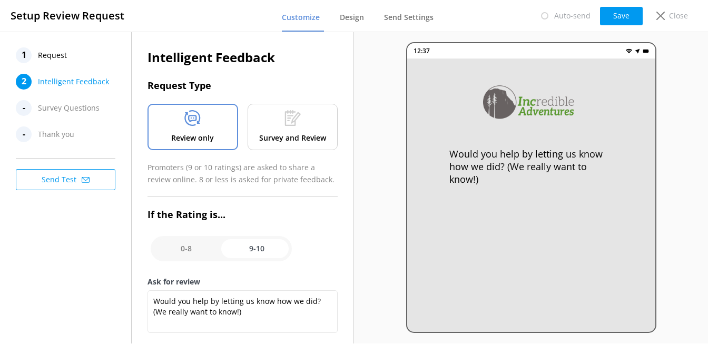
click at [204, 246] on input "checkbox" at bounding box center [221, 248] width 141 height 25
checkbox input "false"
type textarea "Please tell us why"
type textarea "Your feedback is important to help us improve"
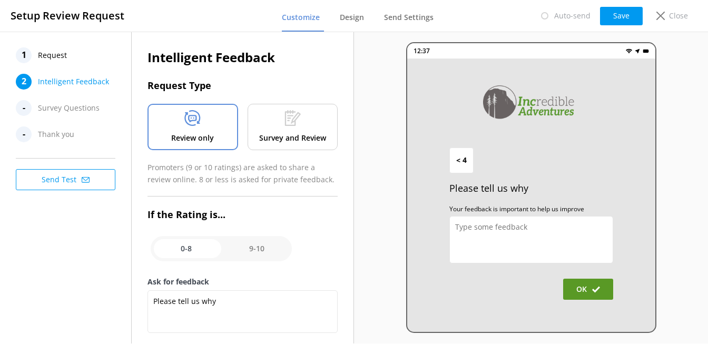
click at [287, 125] on use at bounding box center [293, 118] width 16 height 16
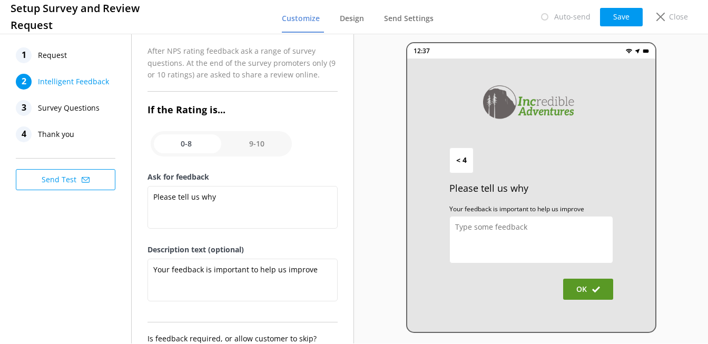
scroll to position [130, 0]
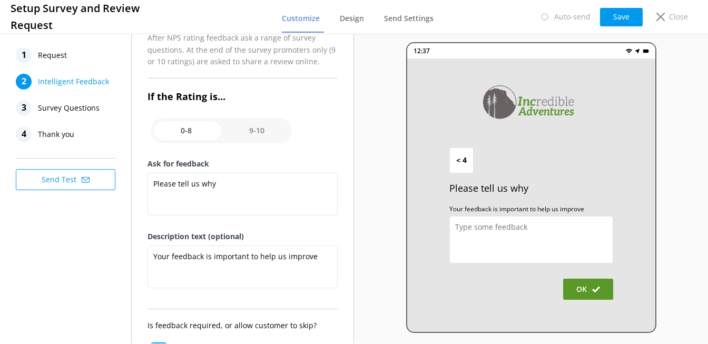
click at [259, 124] on input "checkbox" at bounding box center [221, 130] width 141 height 25
checkbox input "true"
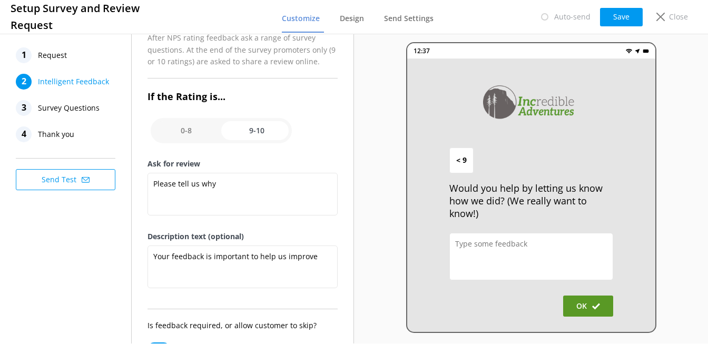
type textarea "Would you help by letting us know how we did? (We really want to know!)"
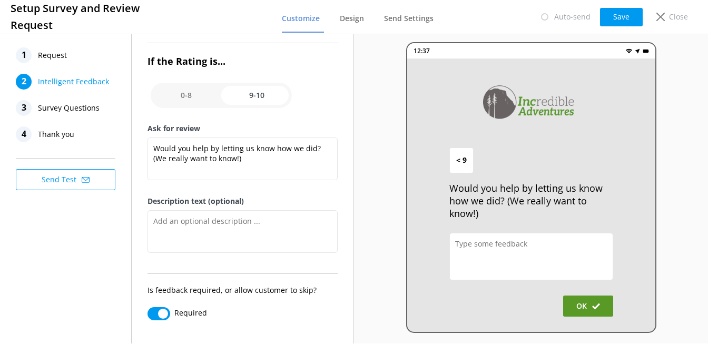
scroll to position [148, 0]
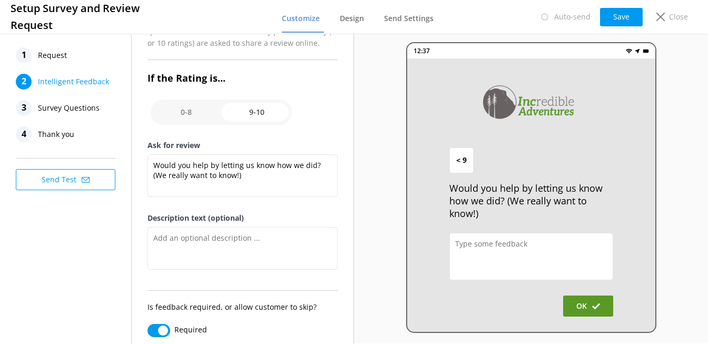
click at [202, 110] on input "checkbox" at bounding box center [221, 112] width 141 height 25
checkbox input "false"
type textarea "Please tell us why"
type textarea "Your feedback is important to help us improve"
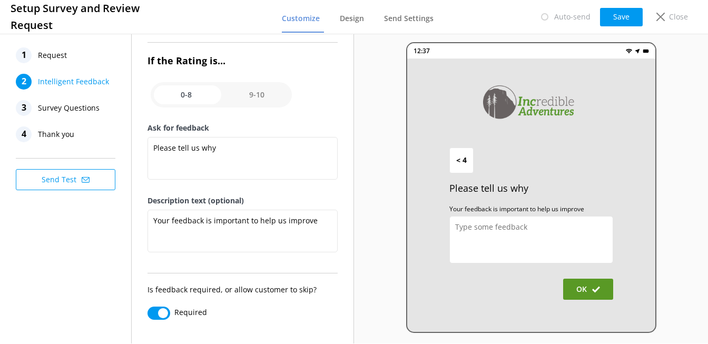
scroll to position [165, 0]
click at [260, 97] on input "checkbox" at bounding box center [221, 95] width 141 height 25
checkbox input "true"
type textarea "Would you help by letting us know how we did? (We really want to know!)"
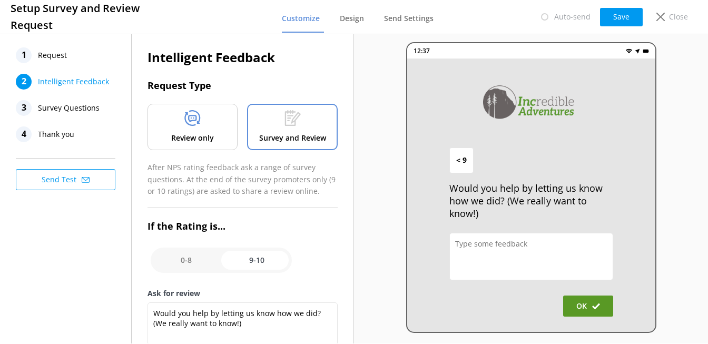
scroll to position [0, 0]
click at [361, 20] on span "Design" at bounding box center [352, 18] width 24 height 11
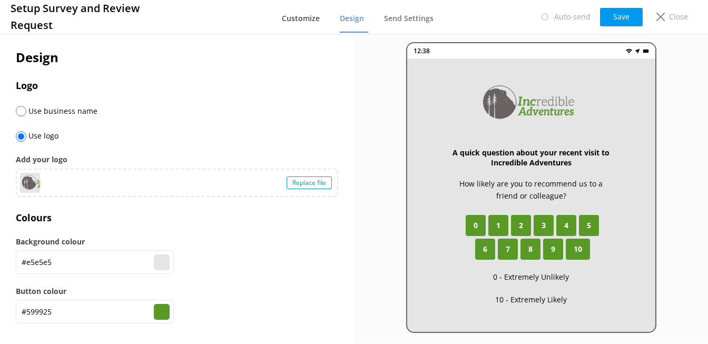
click at [306, 18] on span "Customize" at bounding box center [301, 18] width 38 height 11
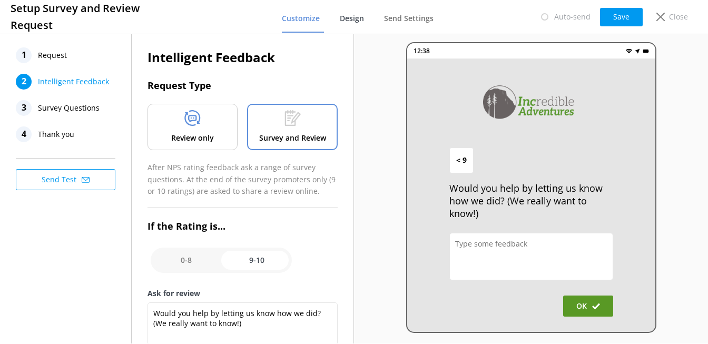
click at [351, 19] on span "Design" at bounding box center [352, 18] width 24 height 11
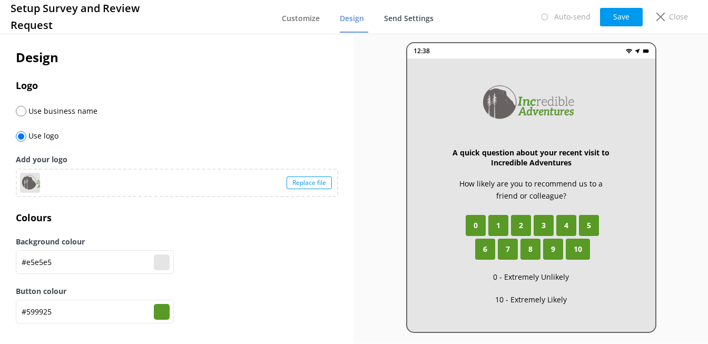
click at [399, 18] on span "Send Settings" at bounding box center [409, 18] width 50 height 11
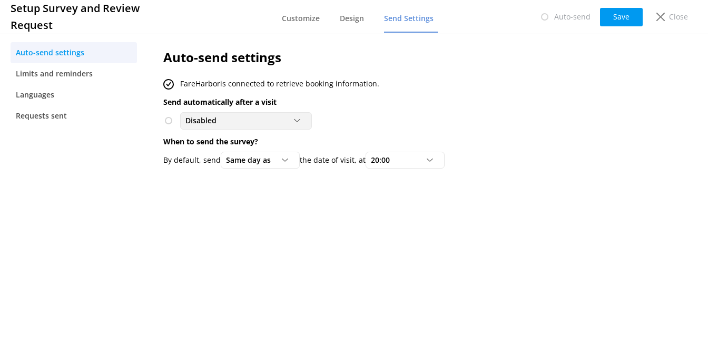
click at [264, 124] on div "Disabled" at bounding box center [246, 121] width 127 height 12
click at [361, 121] on div "Disabled Disabled To customers from FareHarbor" at bounding box center [395, 120] width 464 height 17
click at [99, 170] on nav "Auto-send settings Limits and reminders Languages Requests sent" at bounding box center [74, 188] width 148 height 312
click at [69, 77] on span "Limits and reminders" at bounding box center [54, 74] width 77 height 12
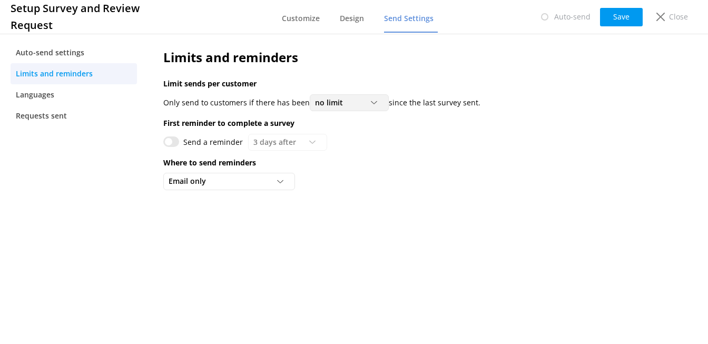
click at [377, 102] on div at bounding box center [377, 103] width 13 height 6
click at [429, 115] on div "Limits and reminders Limit sends per customer Only send to customers if there h…" at bounding box center [396, 122] width 496 height 181
click at [278, 180] on icon at bounding box center [280, 182] width 6 height 6
click at [360, 169] on div "Limits and reminders Limit sends per customer Only send to customers if there h…" at bounding box center [396, 122] width 496 height 181
click at [50, 118] on span "Requests sent" at bounding box center [41, 116] width 51 height 12
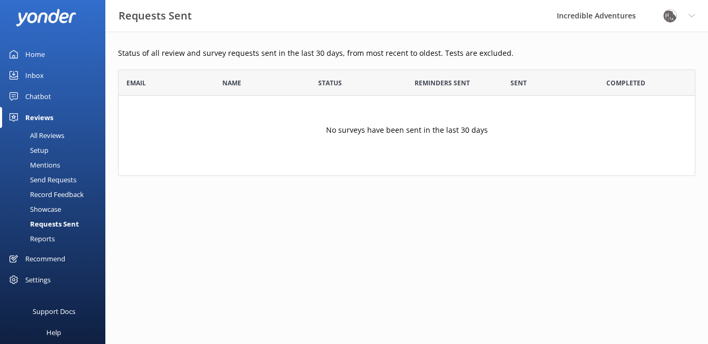
scroll to position [11, 0]
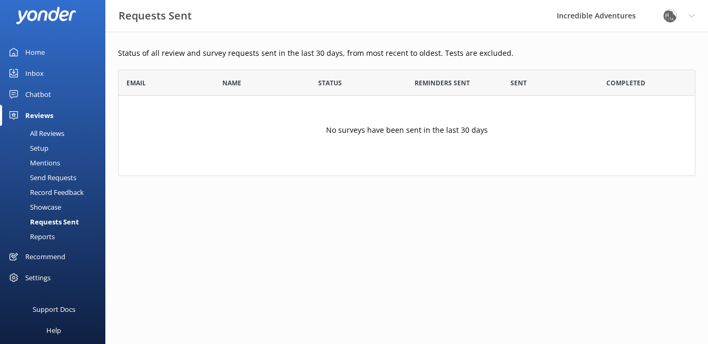
click at [58, 161] on div "Mentions" at bounding box center [33, 163] width 54 height 15
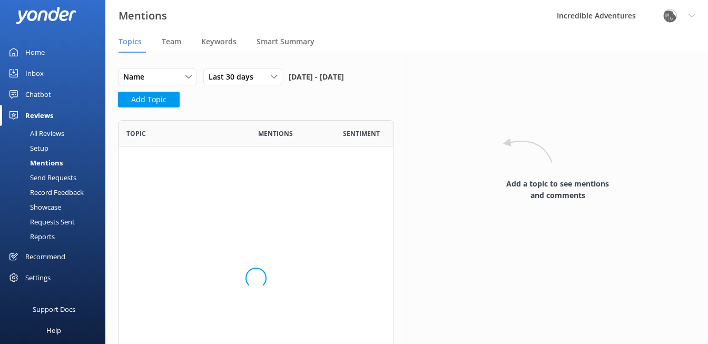
scroll to position [1, 1]
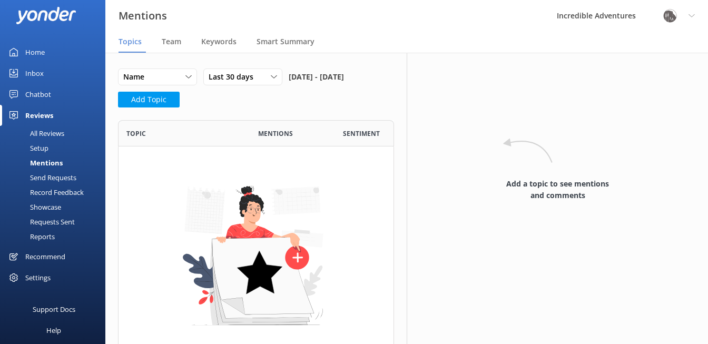
click at [54, 162] on div "Mentions" at bounding box center [34, 163] width 56 height 15
click at [173, 42] on span "Team" at bounding box center [172, 41] width 20 height 11
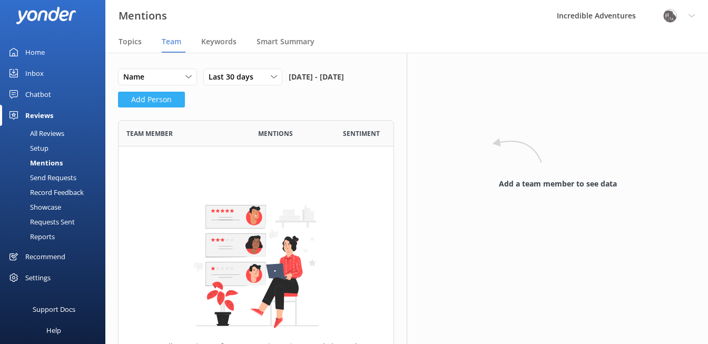
click at [166, 108] on button "Add Person" at bounding box center [151, 100] width 67 height 16
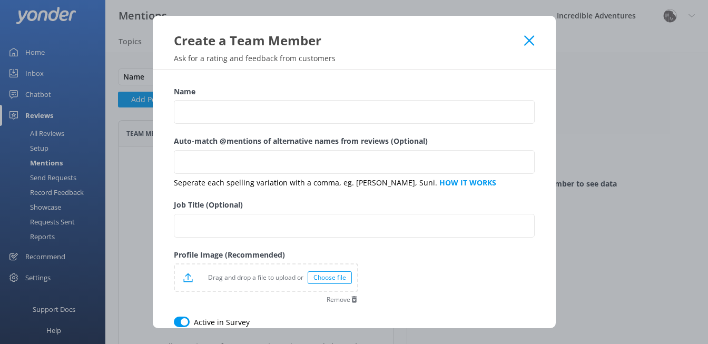
click at [532, 38] on icon at bounding box center [529, 40] width 10 height 11
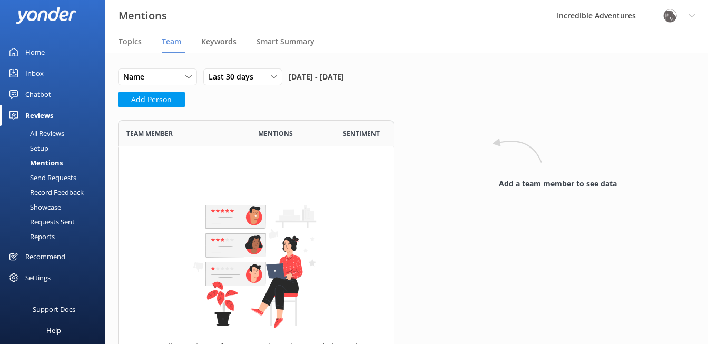
click at [54, 176] on div "Send Requests" at bounding box center [41, 177] width 70 height 15
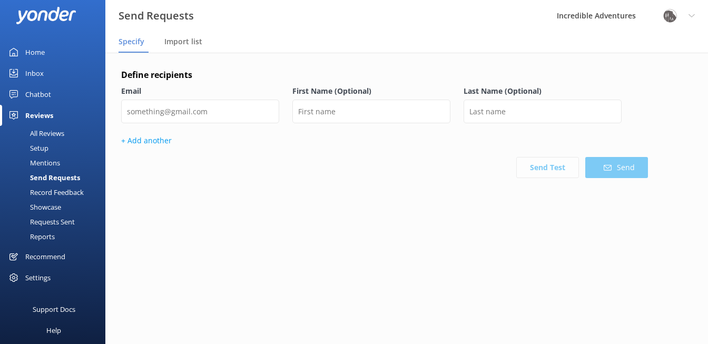
click at [63, 195] on div "Record Feedback" at bounding box center [44, 192] width 77 height 15
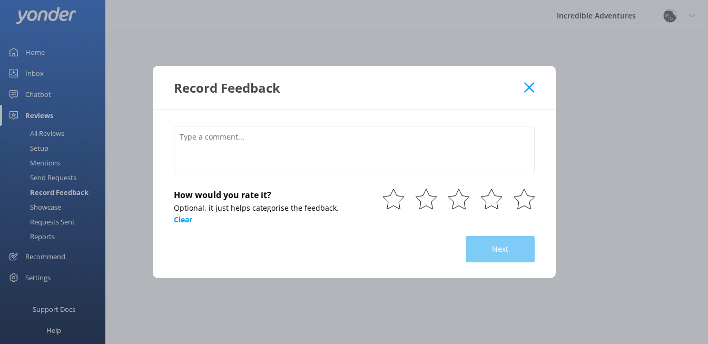
click at [532, 84] on icon at bounding box center [529, 87] width 10 height 11
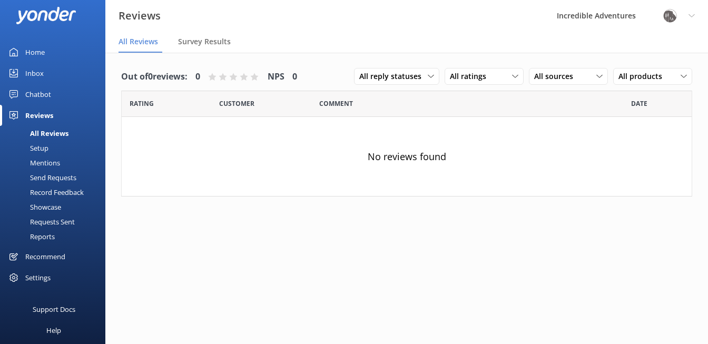
click at [55, 207] on div "Showcase" at bounding box center [33, 207] width 55 height 15
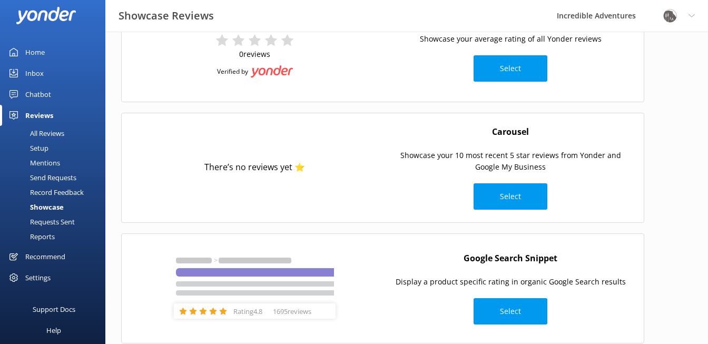
scroll to position [107, 0]
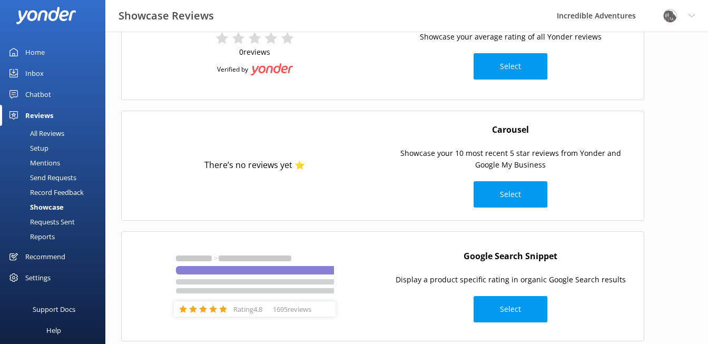
click at [70, 221] on div "Requests Sent" at bounding box center [40, 222] width 69 height 15
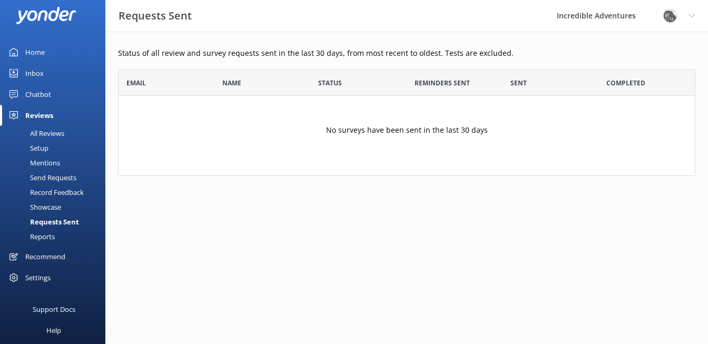
click at [48, 235] on div "Reports" at bounding box center [30, 236] width 48 height 15
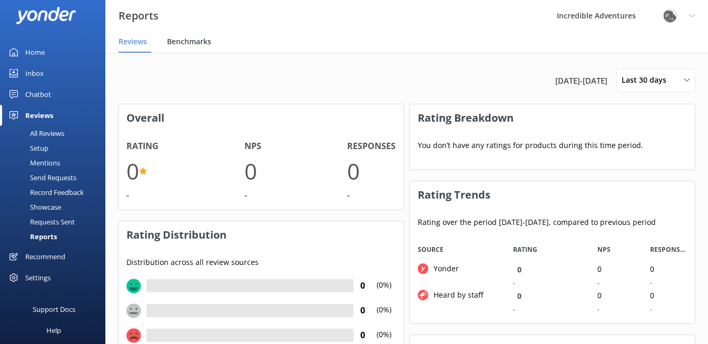
click at [196, 37] on span "Benchmarks" at bounding box center [189, 41] width 44 height 11
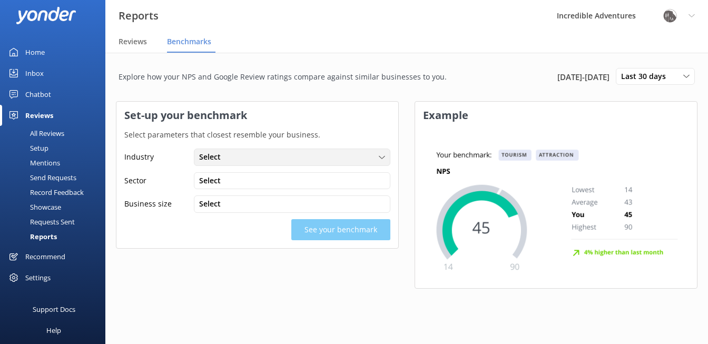
click at [221, 160] on span "Select" at bounding box center [213, 157] width 28 height 12
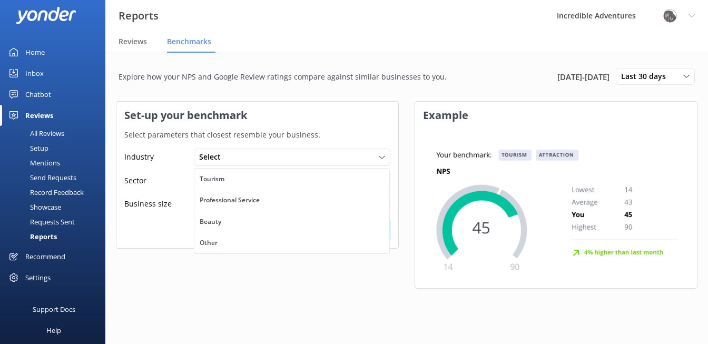
click at [255, 133] on p "Select parameters that closest resemble your business." at bounding box center [257, 135] width 282 height 12
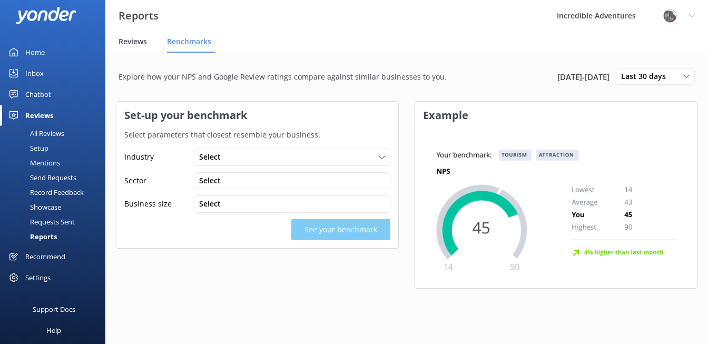
click at [133, 40] on span "Reviews" at bounding box center [133, 41] width 28 height 11
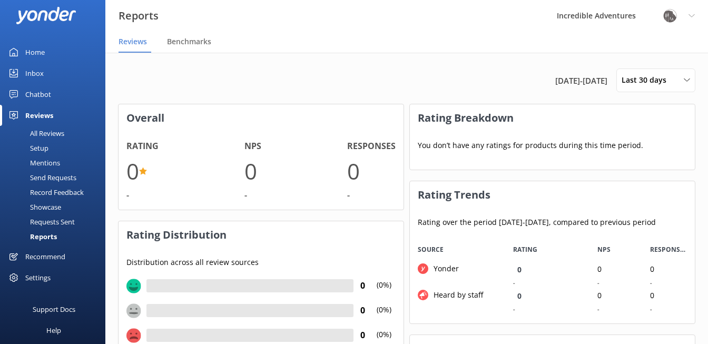
click at [693, 16] on use at bounding box center [692, 15] width 6 height 3
click at [663, 42] on link "Profile Settings" at bounding box center [656, 45] width 105 height 26
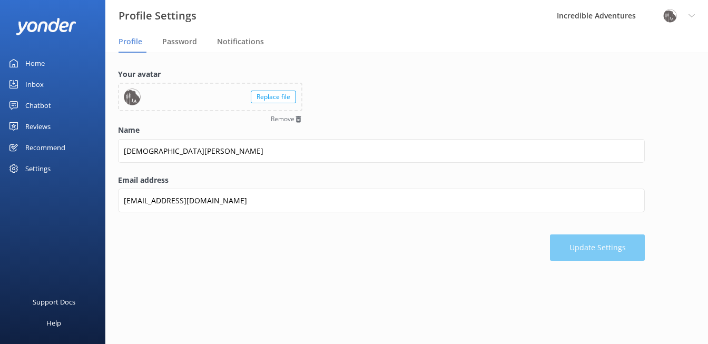
click at [47, 170] on div "Settings" at bounding box center [37, 168] width 25 height 21
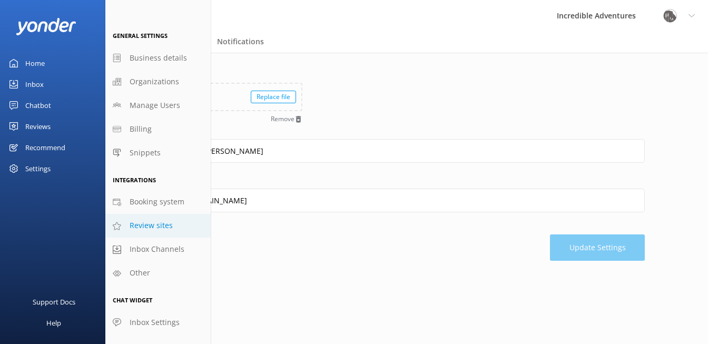
click at [149, 226] on span "Review sites" at bounding box center [151, 226] width 43 height 12
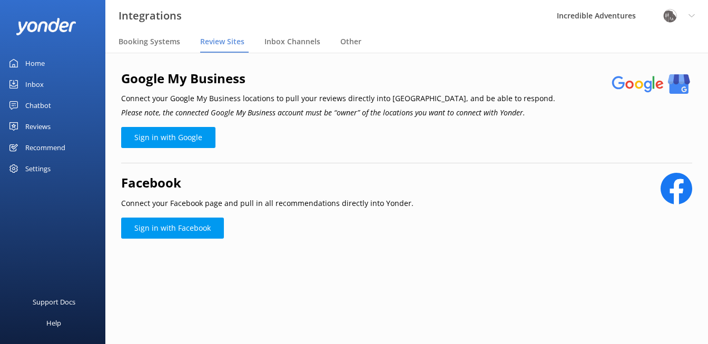
click at [46, 127] on div "Reviews" at bounding box center [37, 126] width 25 height 21
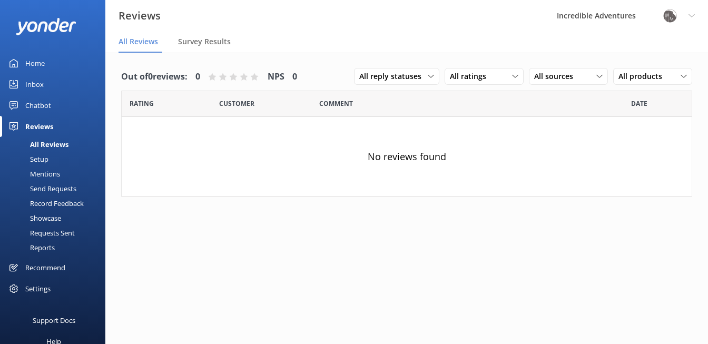
click at [47, 143] on div "All Reviews" at bounding box center [37, 144] width 62 height 15
click at [195, 42] on span "Survey Results" at bounding box center [204, 41] width 53 height 11
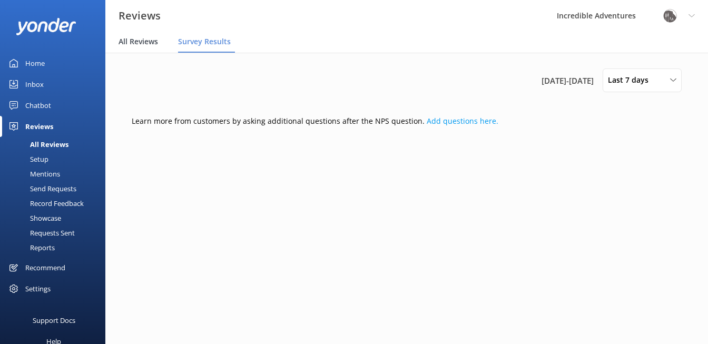
click at [135, 43] on span "All Reviews" at bounding box center [139, 41] width 40 height 11
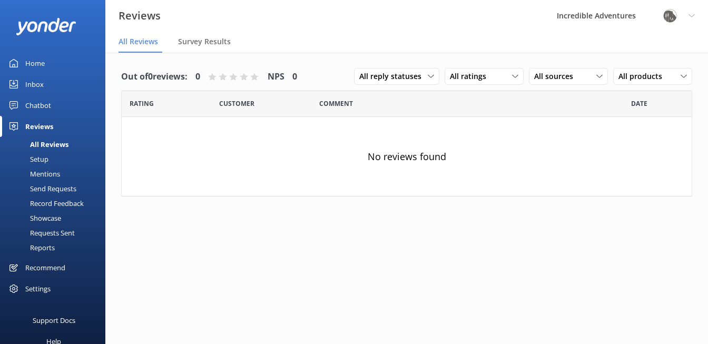
click at [48, 175] on div "Mentions" at bounding box center [33, 174] width 54 height 15
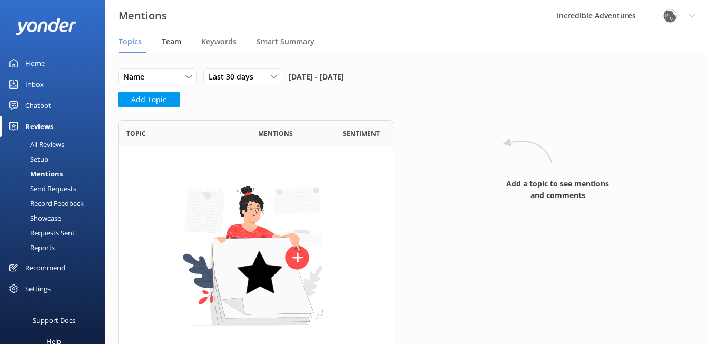
click at [176, 41] on span "Team" at bounding box center [172, 41] width 20 height 11
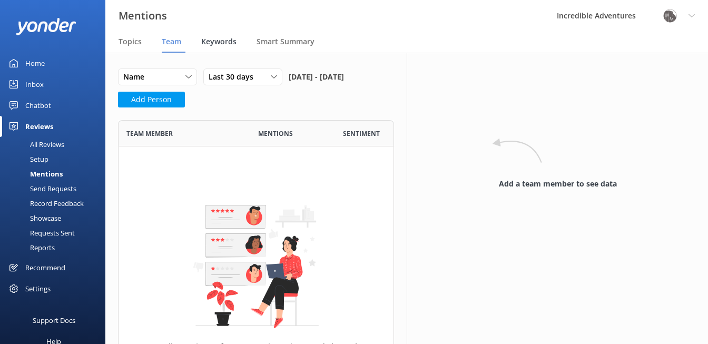
scroll to position [327, 276]
click at [214, 41] on span "Keywords" at bounding box center [218, 41] width 35 height 11
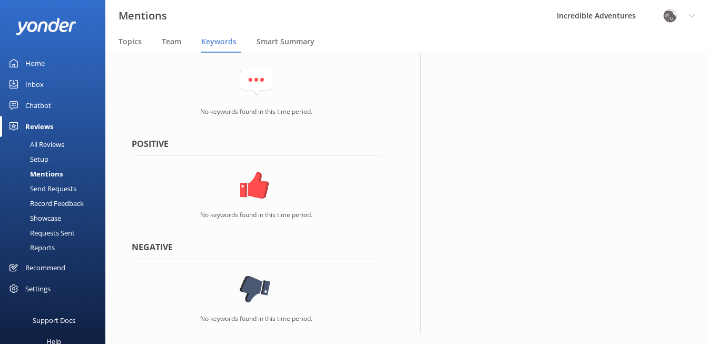
scroll to position [62, 0]
click at [248, 190] on icon at bounding box center [256, 186] width 33 height 26
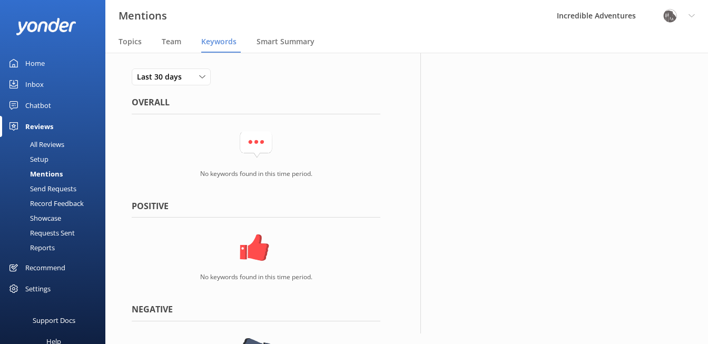
scroll to position [0, 0]
click at [283, 41] on span "Smart Summary" at bounding box center [286, 41] width 58 height 11
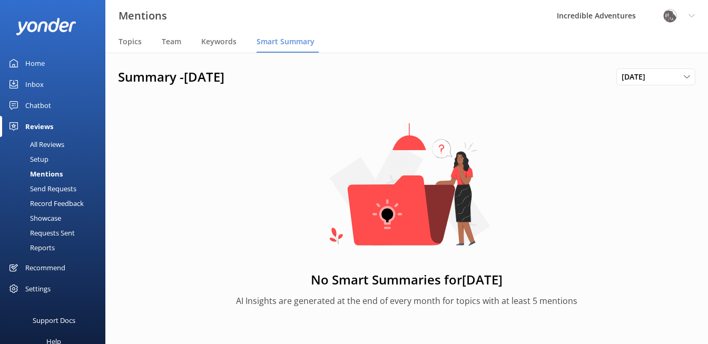
click at [39, 265] on div "Recommend" at bounding box center [45, 267] width 40 height 21
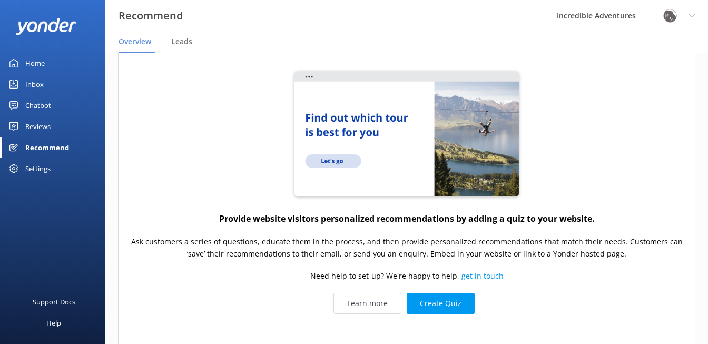
scroll to position [84, 0]
click at [34, 129] on div "Reviews" at bounding box center [37, 126] width 25 height 21
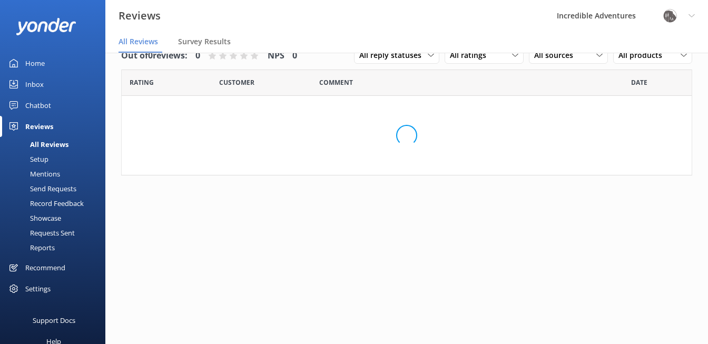
scroll to position [21, 0]
click at [37, 288] on div "Settings" at bounding box center [37, 288] width 25 height 21
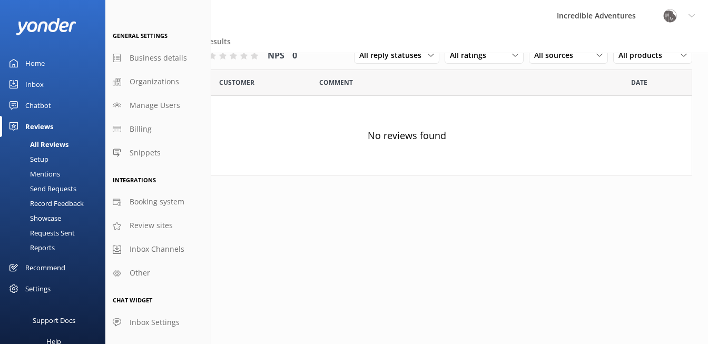
click at [37, 288] on div "Settings" at bounding box center [37, 288] width 25 height 21
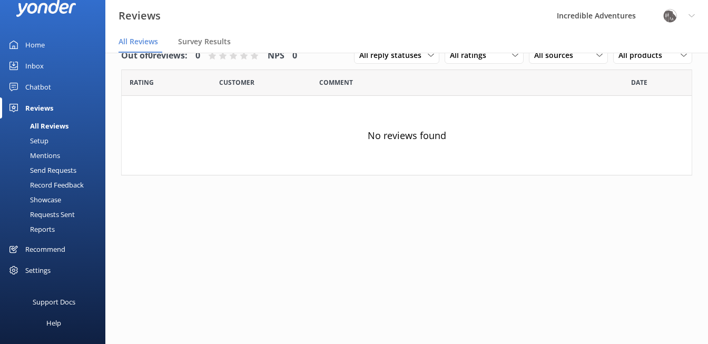
scroll to position [18, 0]
click at [44, 269] on div "Settings" at bounding box center [37, 270] width 25 height 21
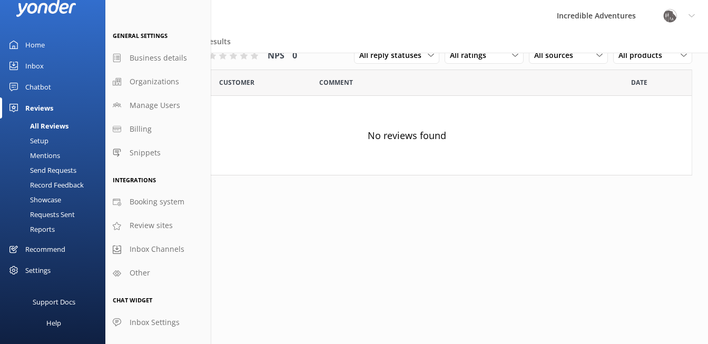
click at [44, 269] on div "Settings" at bounding box center [37, 270] width 25 height 21
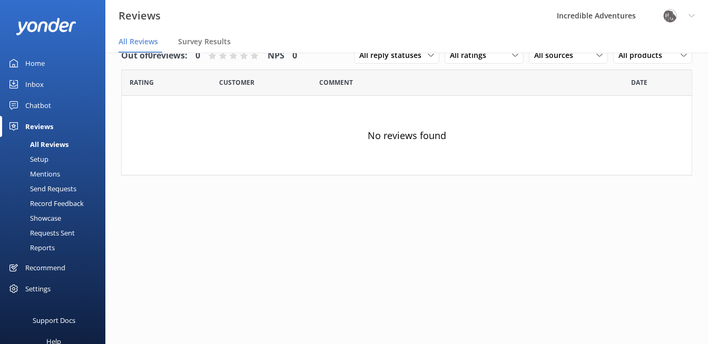
scroll to position [21, 0]
click at [38, 289] on div "Settings" at bounding box center [37, 288] width 25 height 21
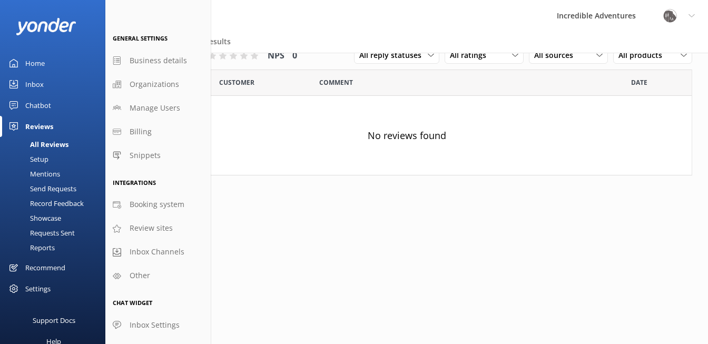
click at [15, 286] on use at bounding box center [13, 289] width 8 height 8
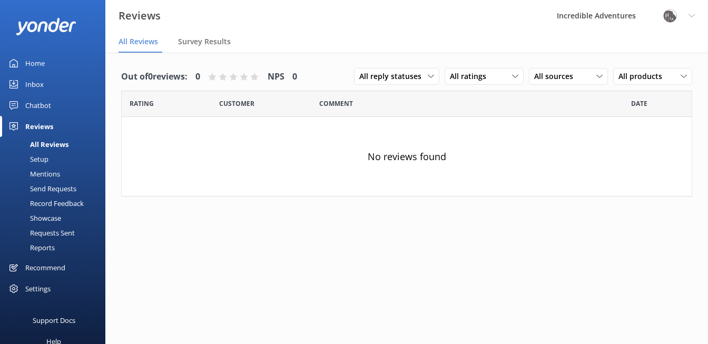
scroll to position [0, 0]
click at [207, 41] on span "Survey Results" at bounding box center [204, 41] width 53 height 11
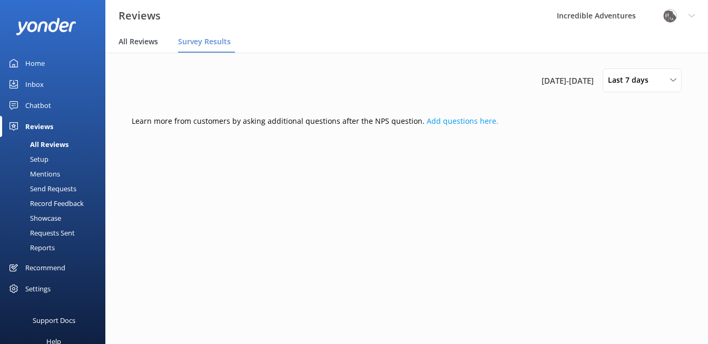
click at [151, 41] on span "All Reviews" at bounding box center [139, 41] width 40 height 11
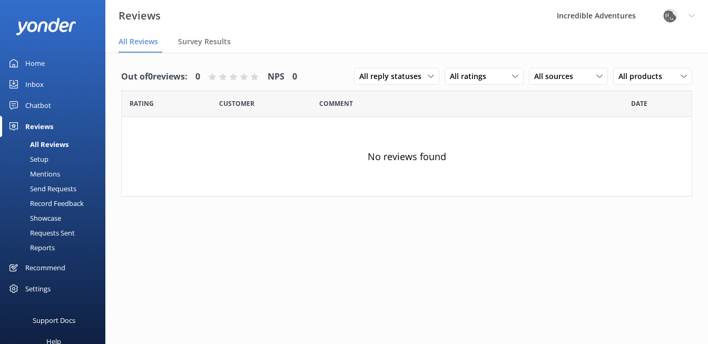
click at [43, 125] on div "Reviews" at bounding box center [39, 126] width 28 height 21
click at [43, 103] on div "Chatbot" at bounding box center [38, 105] width 26 height 21
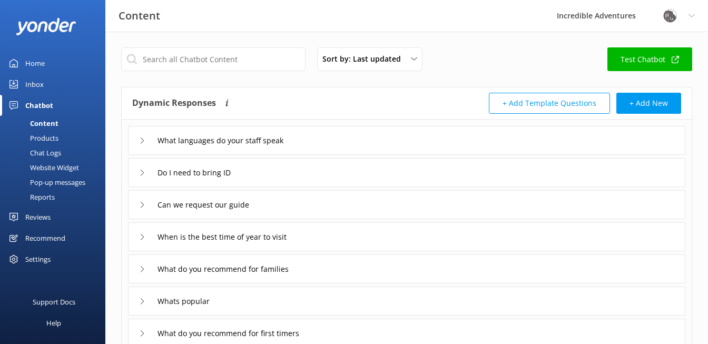
click at [32, 256] on div "Settings" at bounding box center [37, 259] width 25 height 21
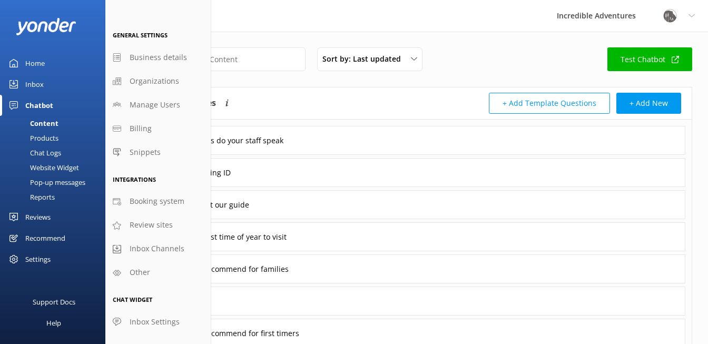
scroll to position [3, 0]
click at [170, 202] on span "Booking system" at bounding box center [157, 202] width 55 height 12
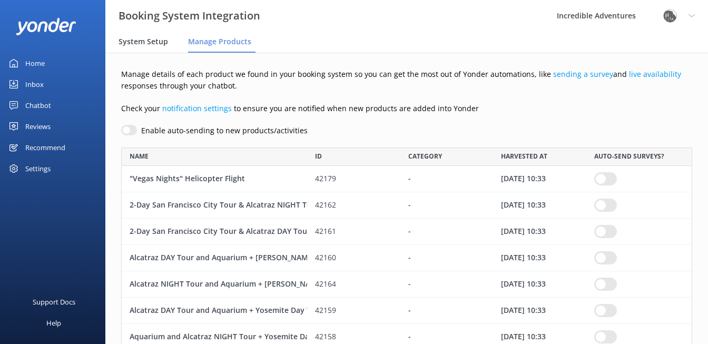
click at [131, 38] on span "System Setup" at bounding box center [144, 41] width 50 height 11
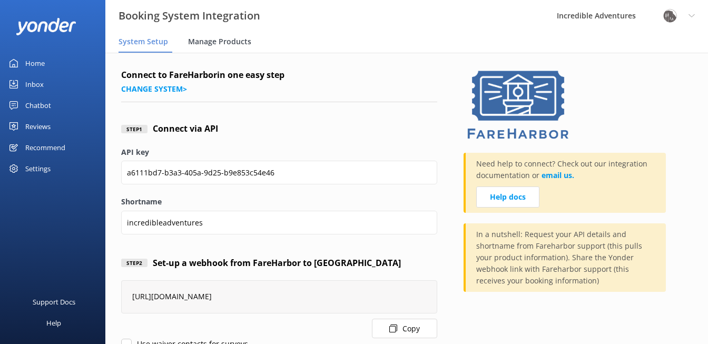
click at [233, 42] on span "Manage Products" at bounding box center [219, 41] width 63 height 11
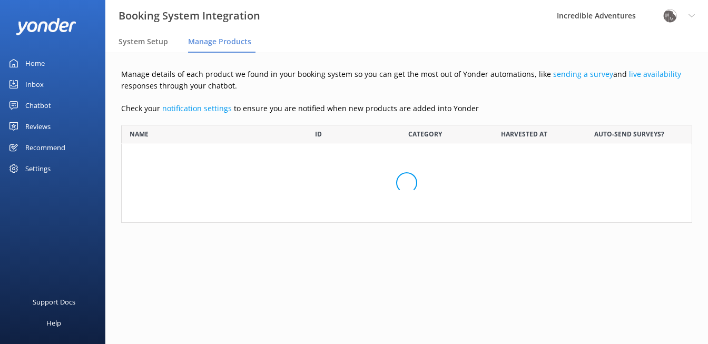
scroll to position [1969, 571]
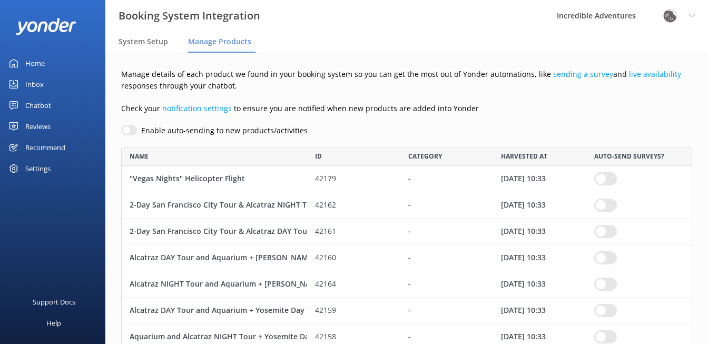
click at [45, 170] on div "Settings" at bounding box center [37, 168] width 25 height 21
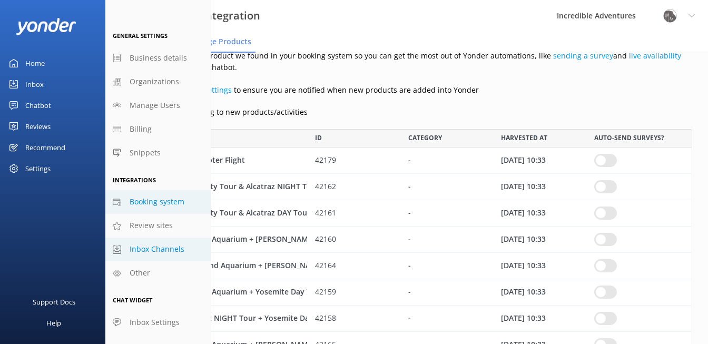
scroll to position [20, 0]
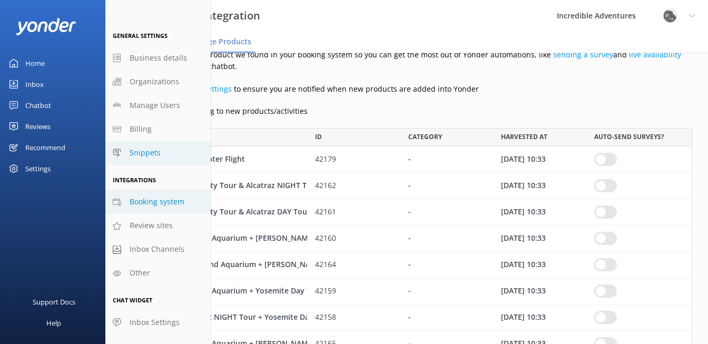
click at [148, 151] on span "Snippets" at bounding box center [145, 153] width 31 height 12
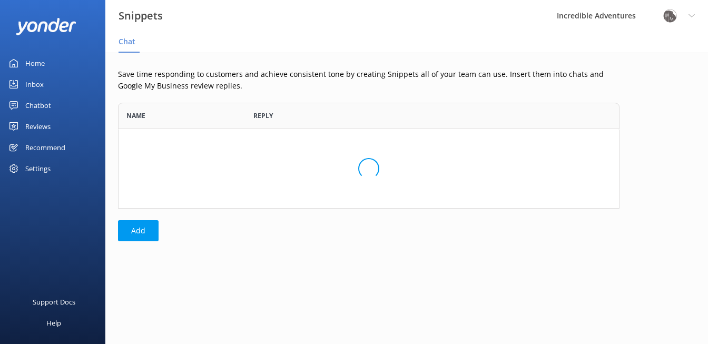
scroll to position [106, 502]
click at [52, 168] on div "Settings" at bounding box center [52, 168] width 105 height 21
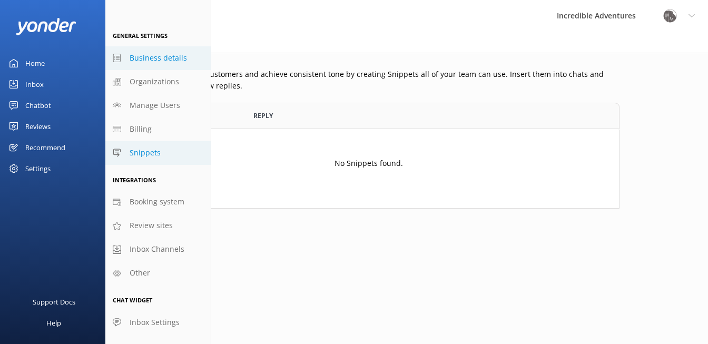
click at [148, 60] on span "Business details" at bounding box center [158, 58] width 57 height 12
select select "America/Los_Angeles"
